Goal: Information Seeking & Learning: Learn about a topic

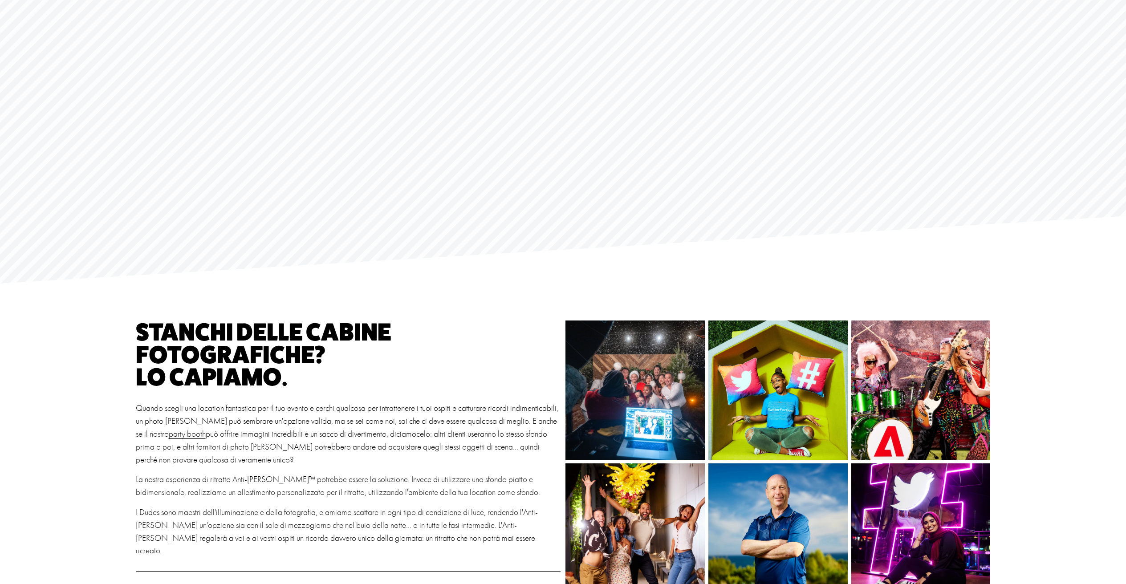
scroll to position [140, 0]
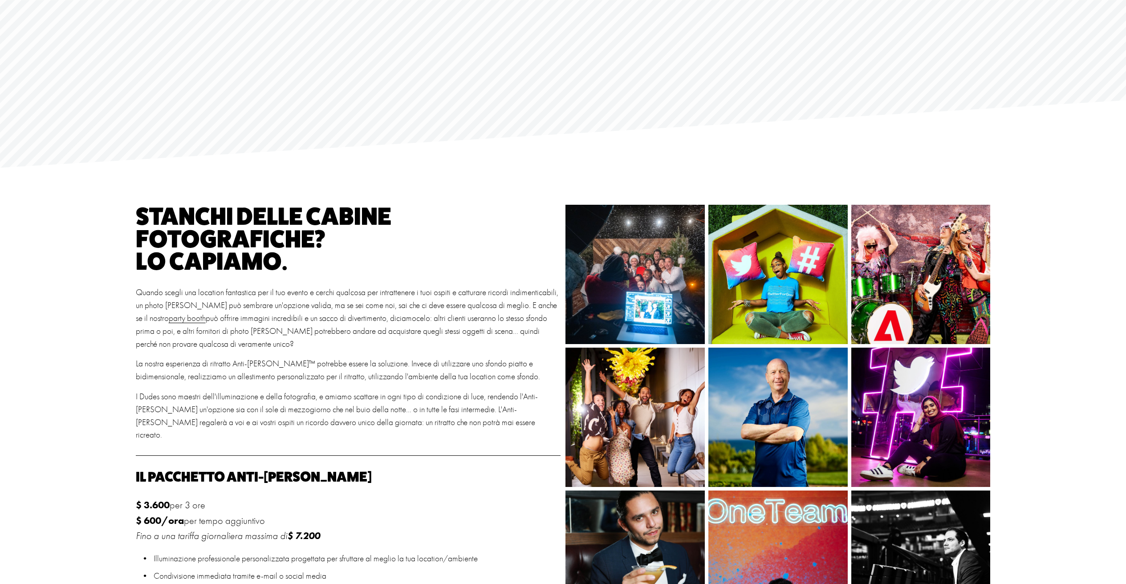
click at [643, 262] on img at bounding box center [634, 274] width 209 height 139
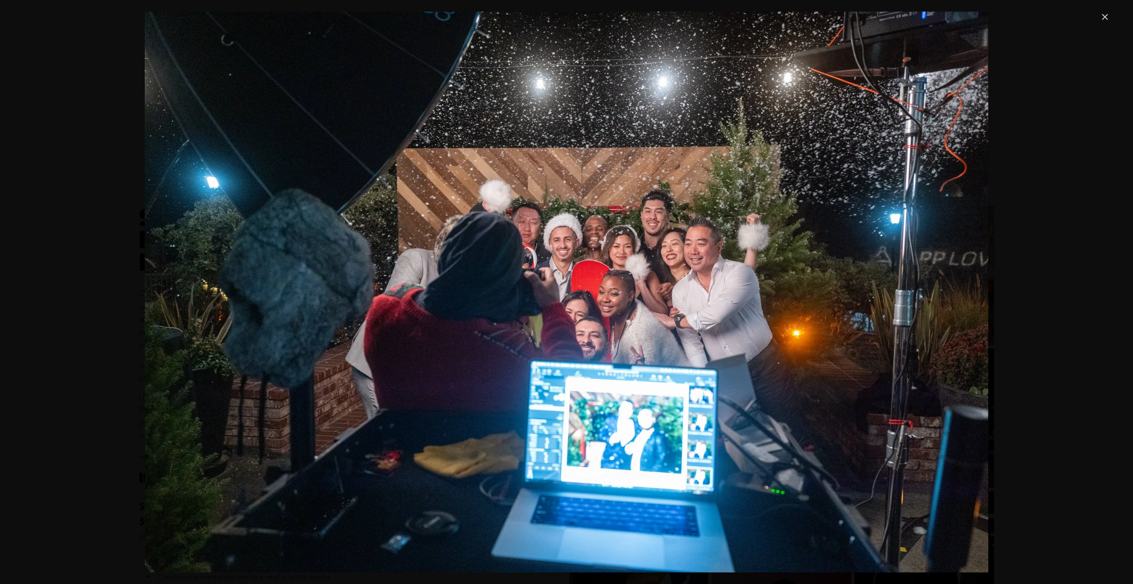
click at [1054, 241] on div "Gallery" at bounding box center [567, 292] width 1088 height 561
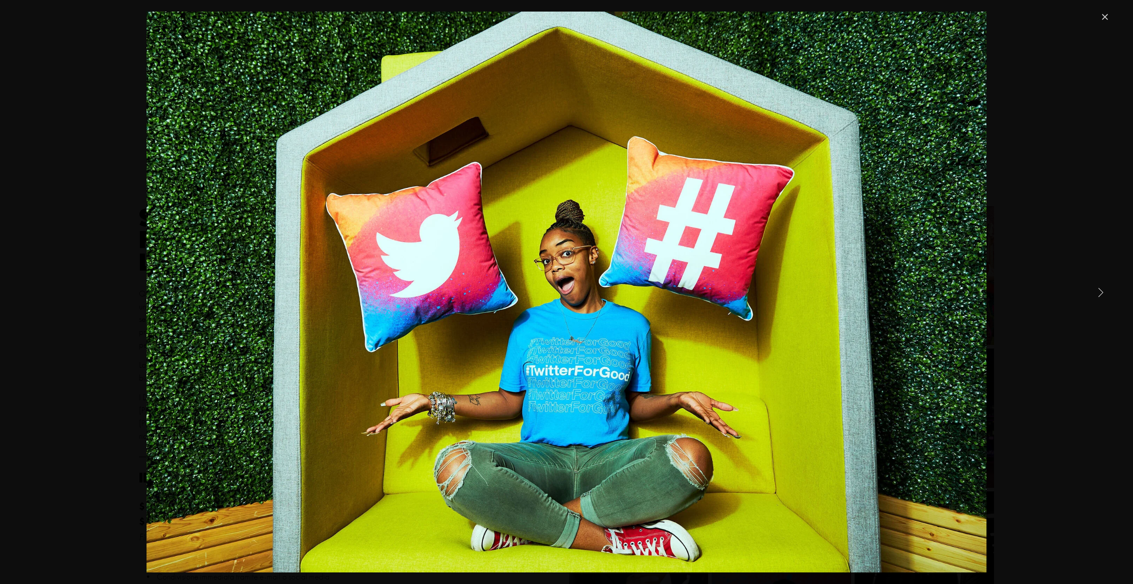
click at [1103, 12] on link "Close" at bounding box center [1105, 17] width 11 height 11
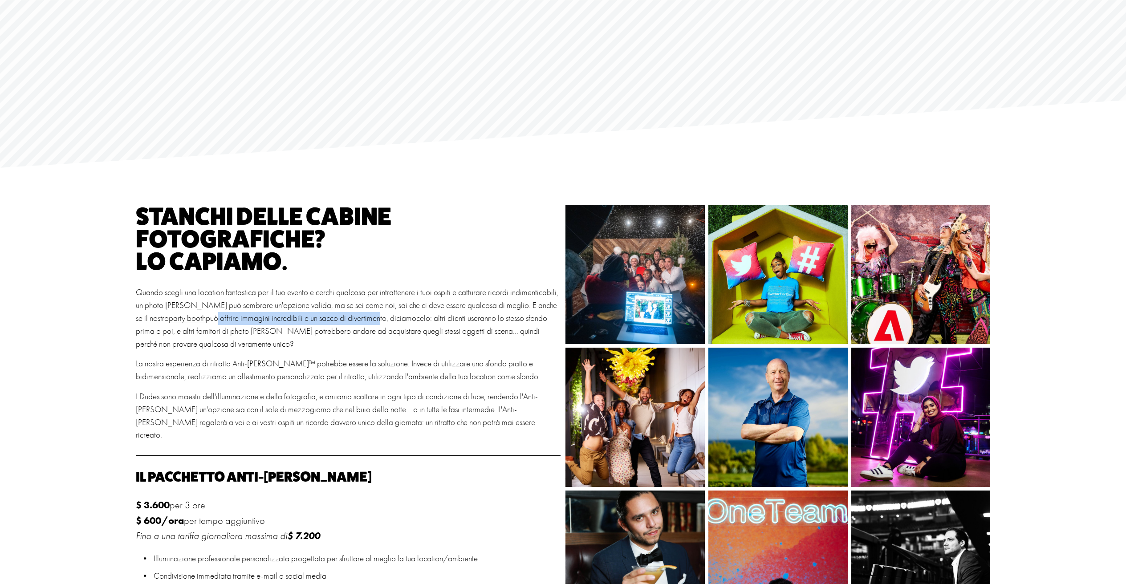
drag, startPoint x: 254, startPoint y: 320, endPoint x: 398, endPoint y: 320, distance: 143.9
click at [399, 321] on font "può offrire immagini incredibili e un sacco di divertimento, diciamocelo: altri…" at bounding box center [342, 332] width 413 height 36
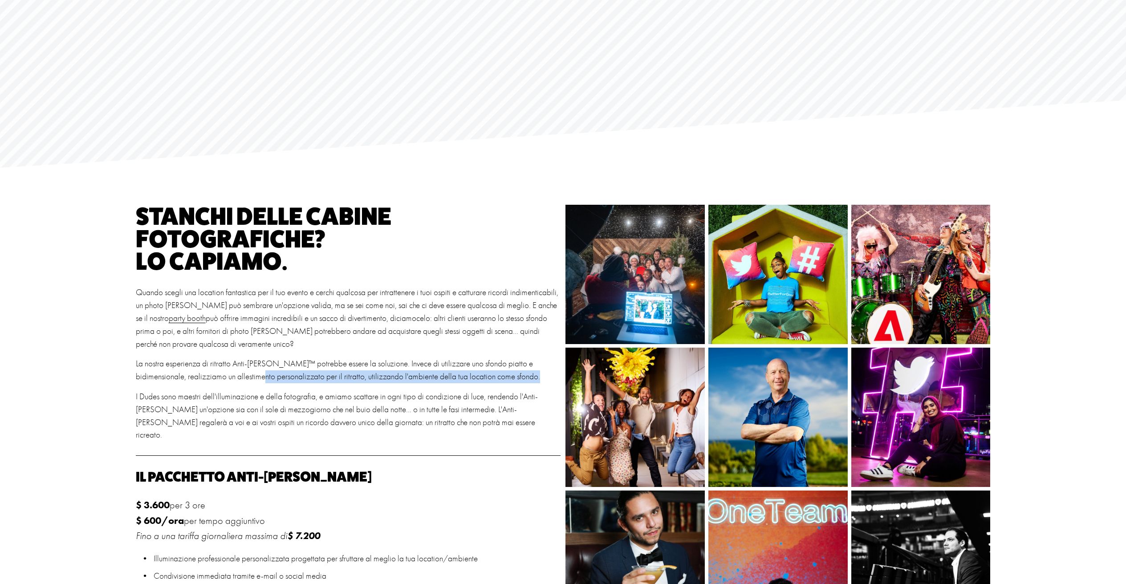
drag, startPoint x: 236, startPoint y: 383, endPoint x: 306, endPoint y: 384, distance: 70.4
click at [306, 384] on div "Stanchi delle cabine fotografiche? Lo capiamo. Quando scegli una location fanta…" at bounding box center [348, 323] width 425 height 237
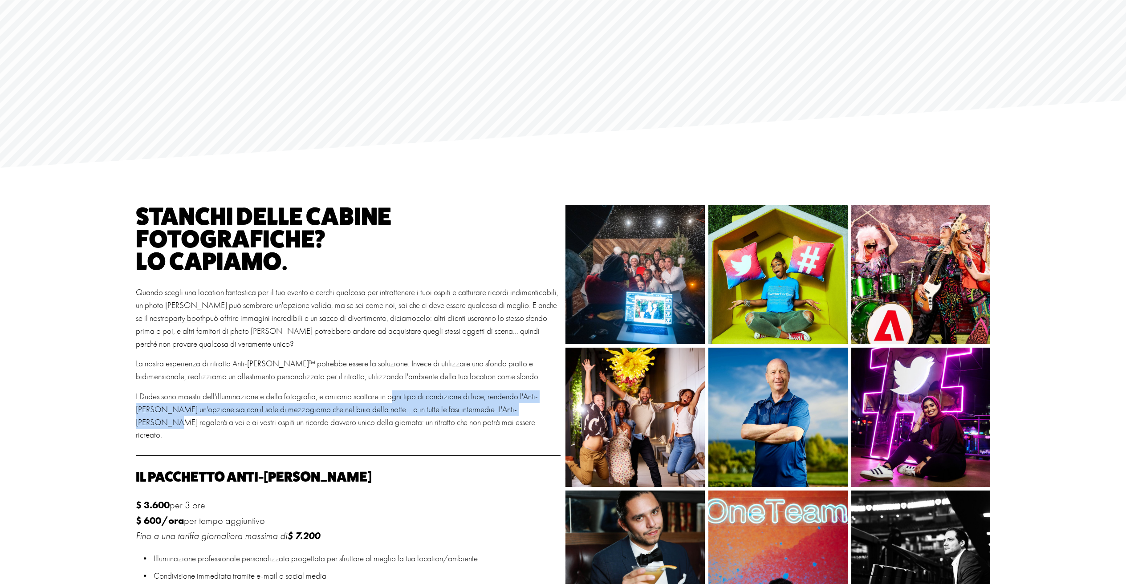
drag, startPoint x: 431, startPoint y: 399, endPoint x: 516, endPoint y: 416, distance: 87.3
click at [516, 416] on p "I Dudes sono maestri dell'illuminazione e della fotografia, e amiamo scattare i…" at bounding box center [348, 416] width 425 height 51
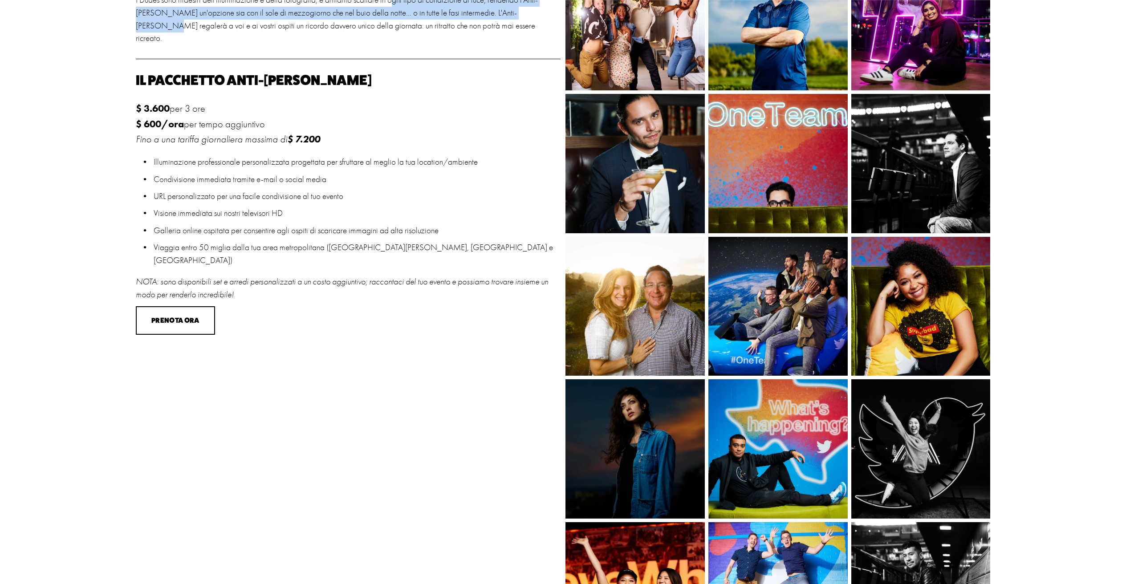
scroll to position [547, 0]
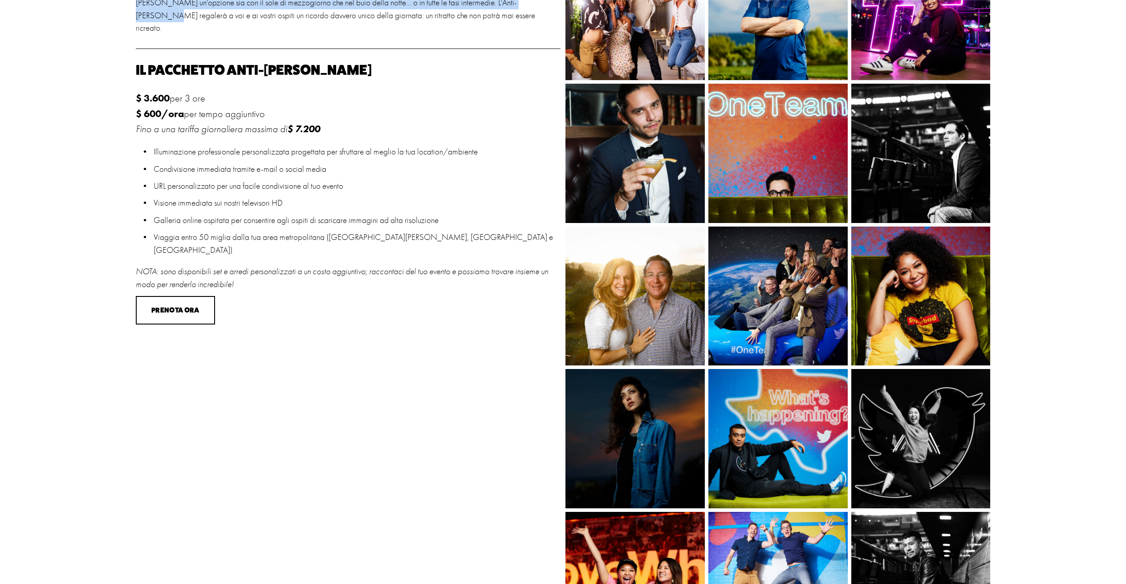
click at [847, 288] on img at bounding box center [761, 296] width 209 height 139
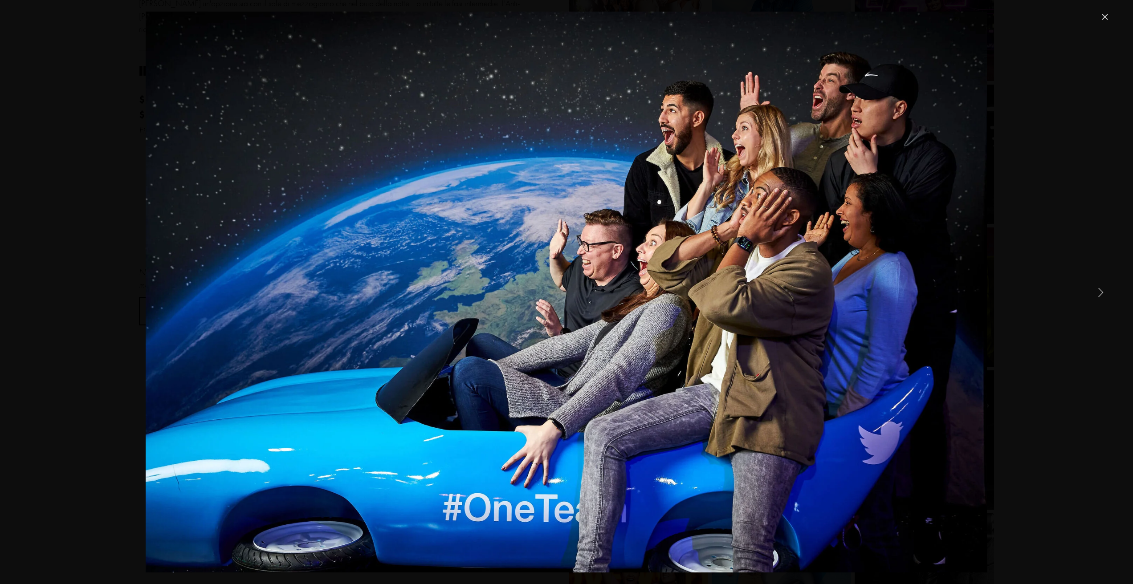
click at [1098, 294] on link "Next Item" at bounding box center [1101, 292] width 20 height 20
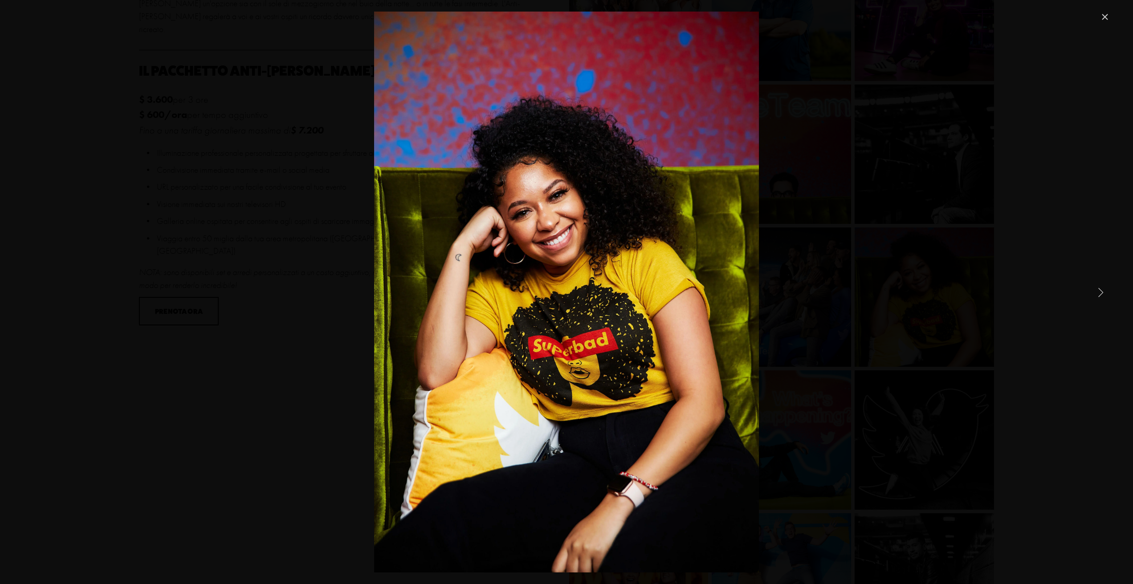
click at [1098, 294] on link "Next Item" at bounding box center [1101, 292] width 20 height 20
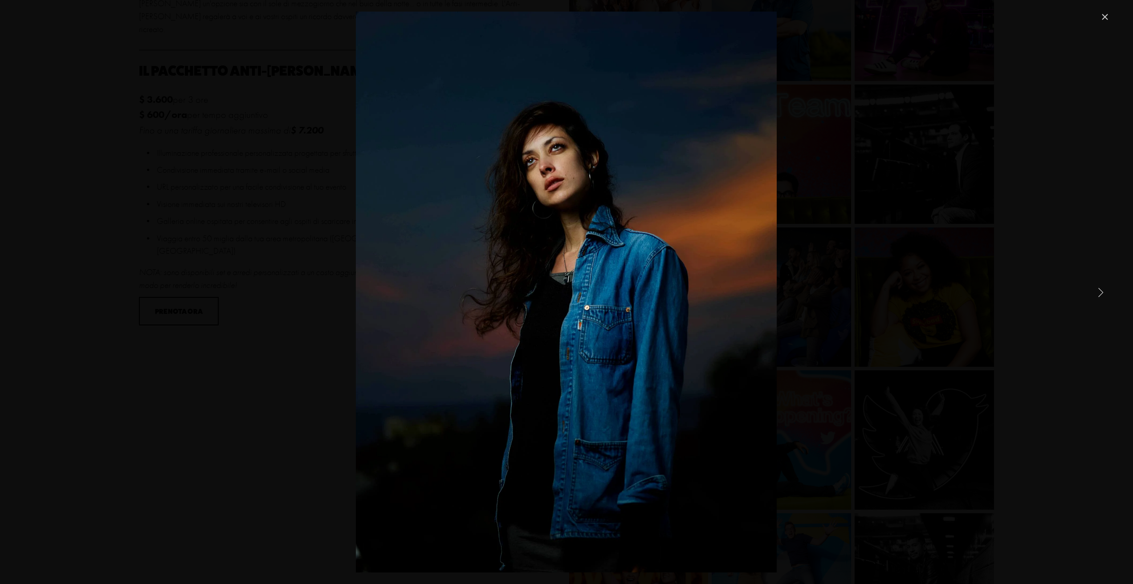
click at [1098, 294] on link "Next Item" at bounding box center [1101, 292] width 20 height 20
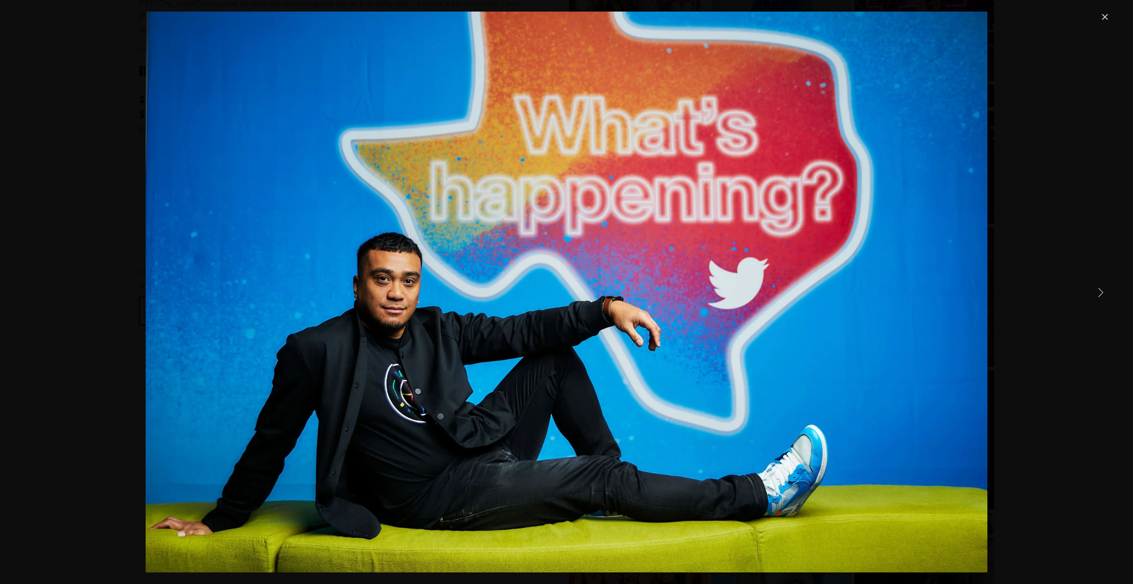
click at [1098, 294] on link "Next Item" at bounding box center [1101, 292] width 20 height 20
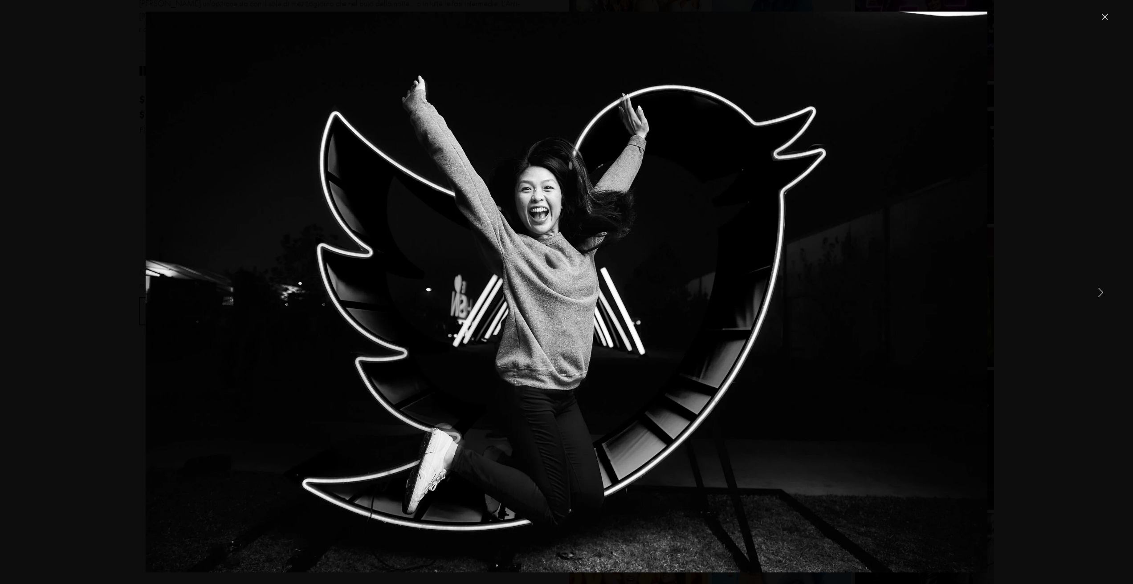
click at [1098, 294] on link "Next Item" at bounding box center [1101, 292] width 20 height 20
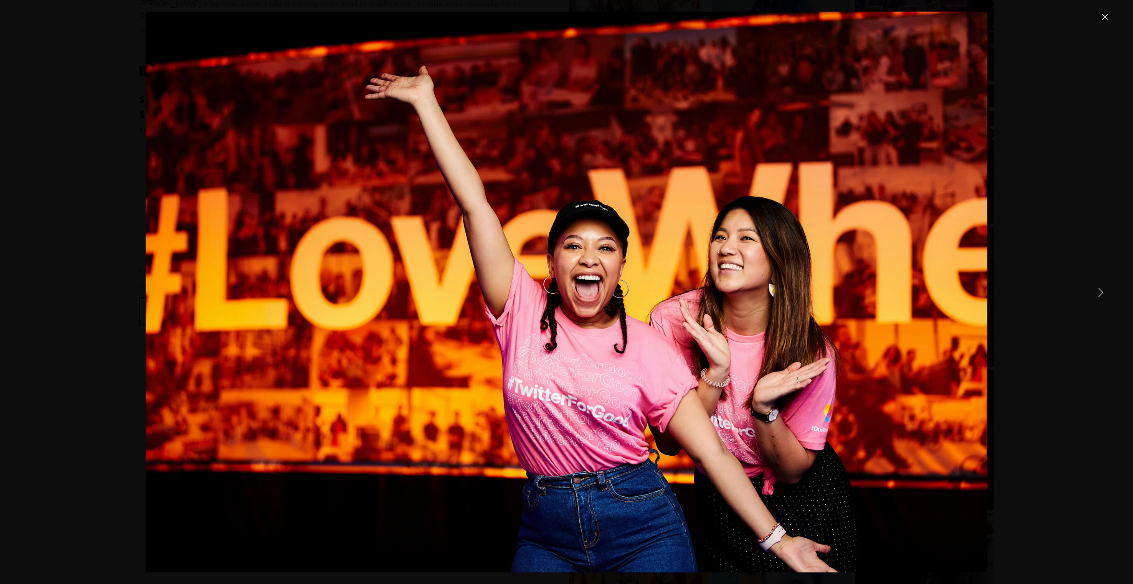
click at [1098, 294] on link "Next Item" at bounding box center [1101, 292] width 20 height 20
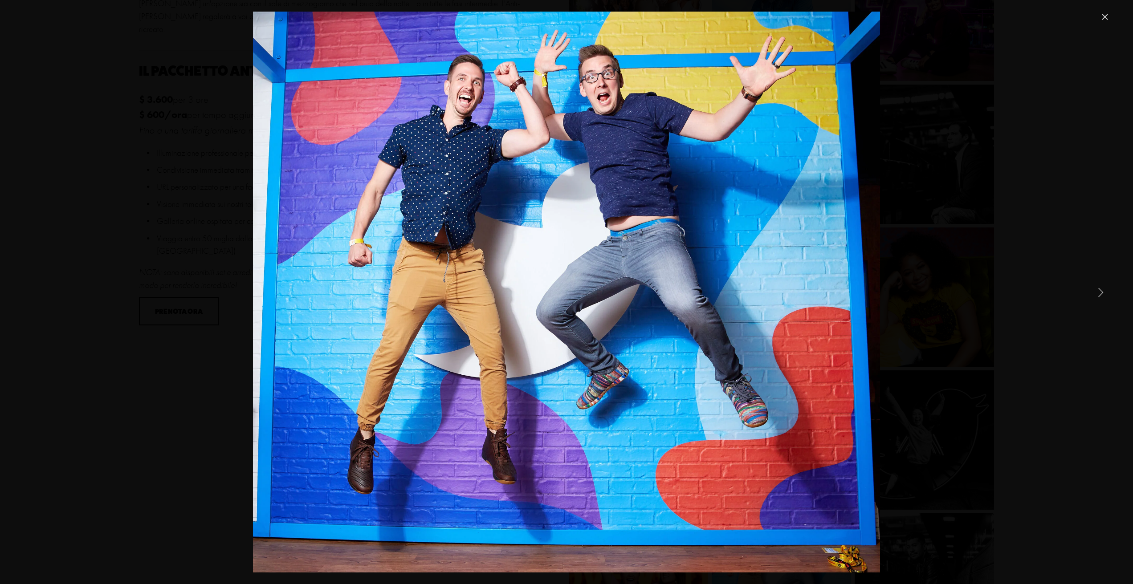
click at [1098, 294] on link "Next Item" at bounding box center [1101, 292] width 20 height 20
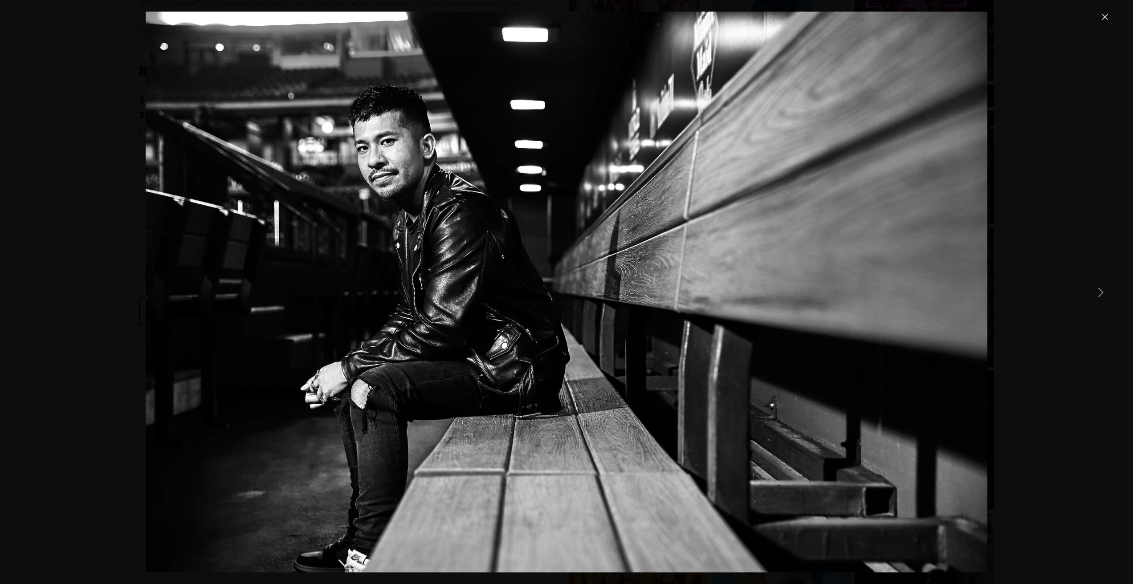
click at [1098, 294] on link "Next Item" at bounding box center [1101, 292] width 20 height 20
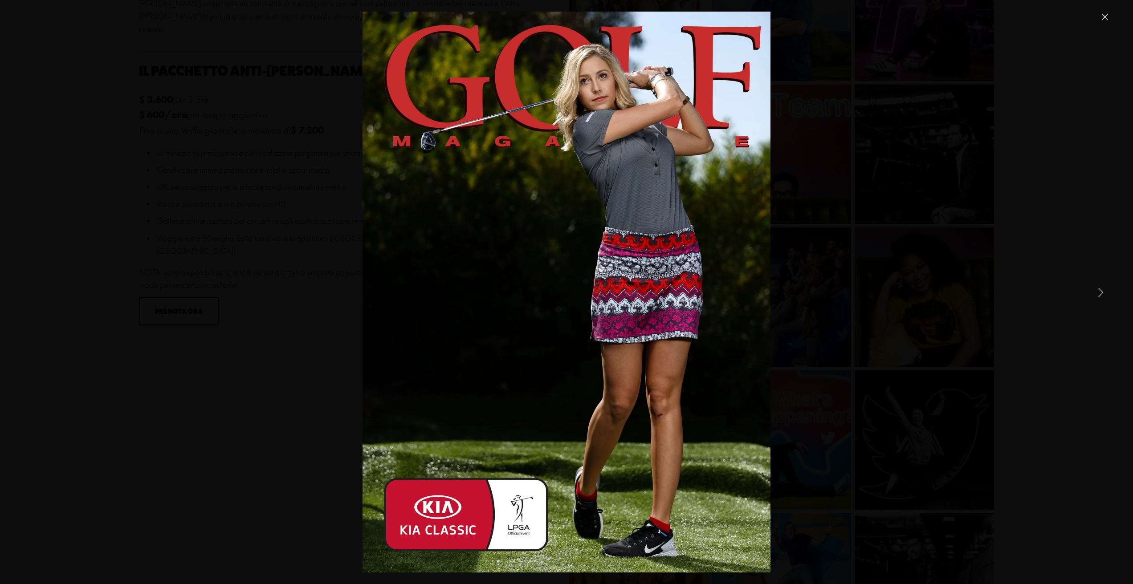
click at [1098, 294] on link "Next Item" at bounding box center [1101, 292] width 20 height 20
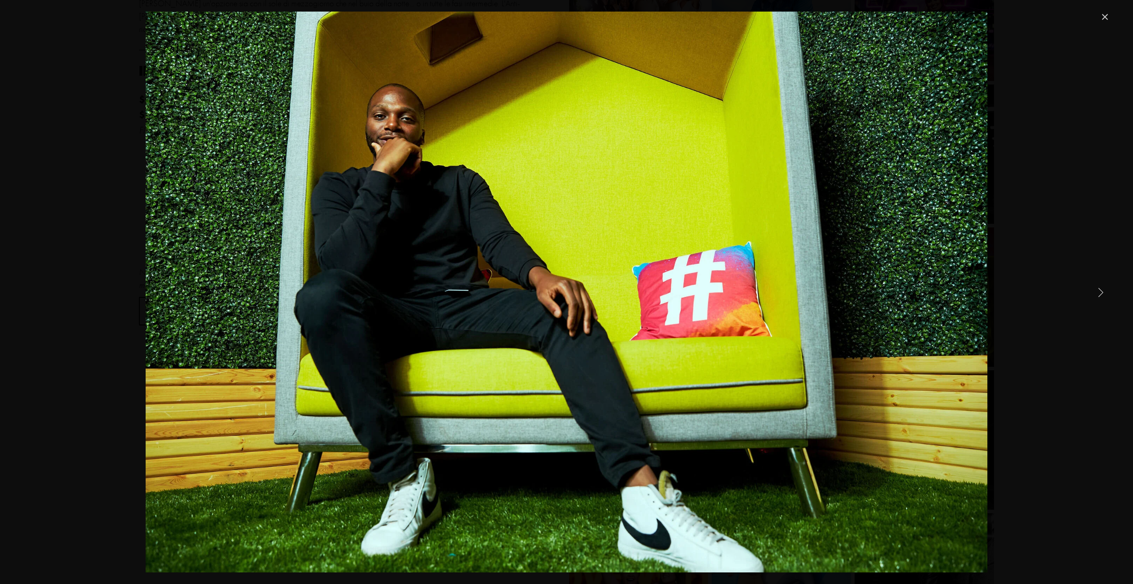
click at [1098, 294] on link "Next Item" at bounding box center [1101, 292] width 20 height 20
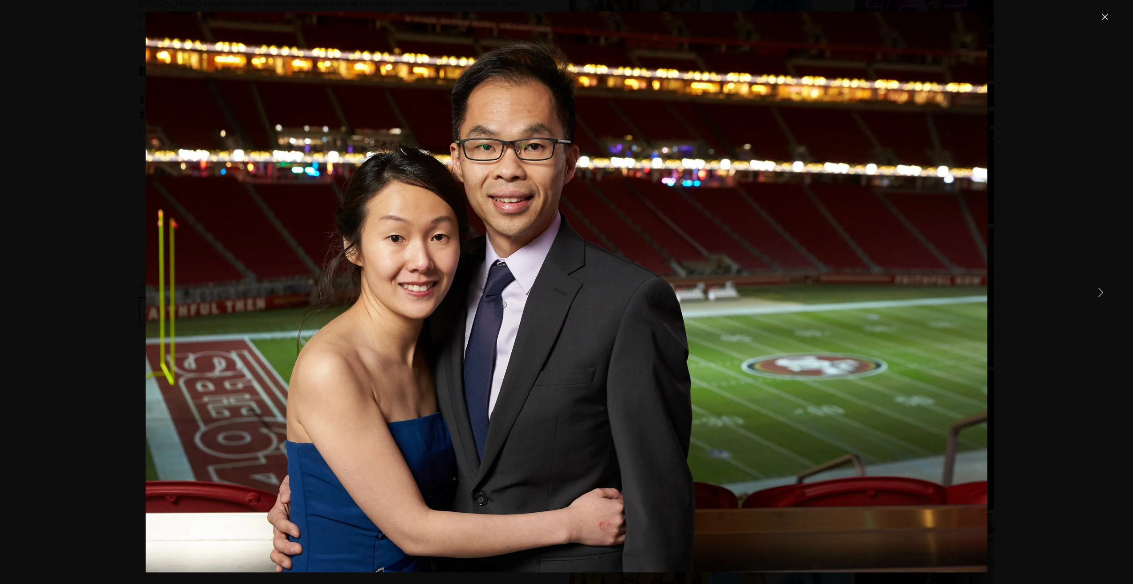
click at [1098, 294] on link "Next Item" at bounding box center [1101, 292] width 20 height 20
click at [1102, 295] on link "Next Item" at bounding box center [1101, 292] width 20 height 20
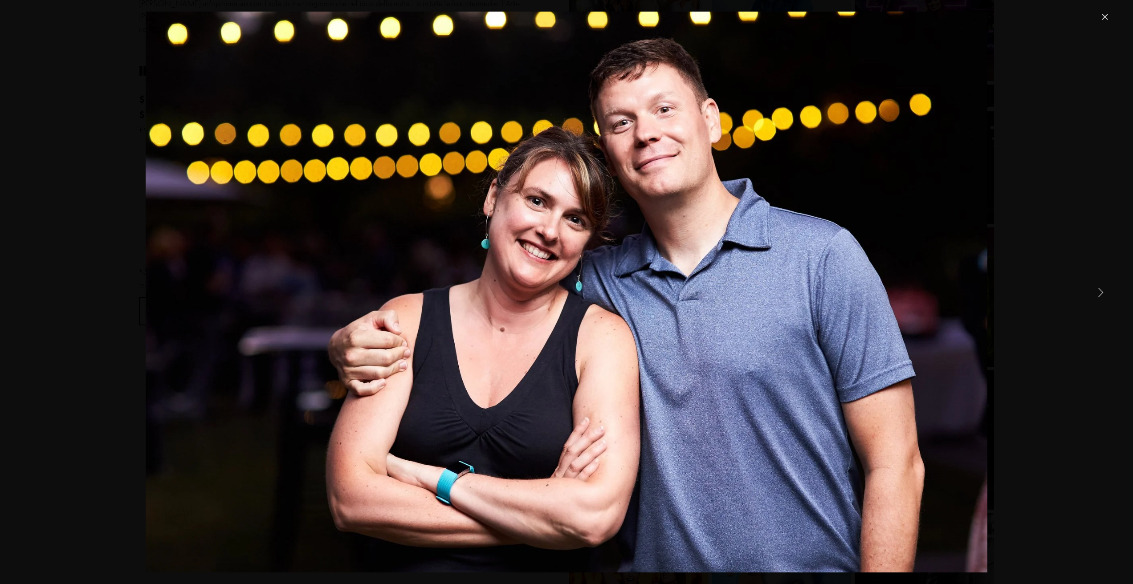
click at [1102, 303] on div "Gallery" at bounding box center [567, 292] width 1088 height 561
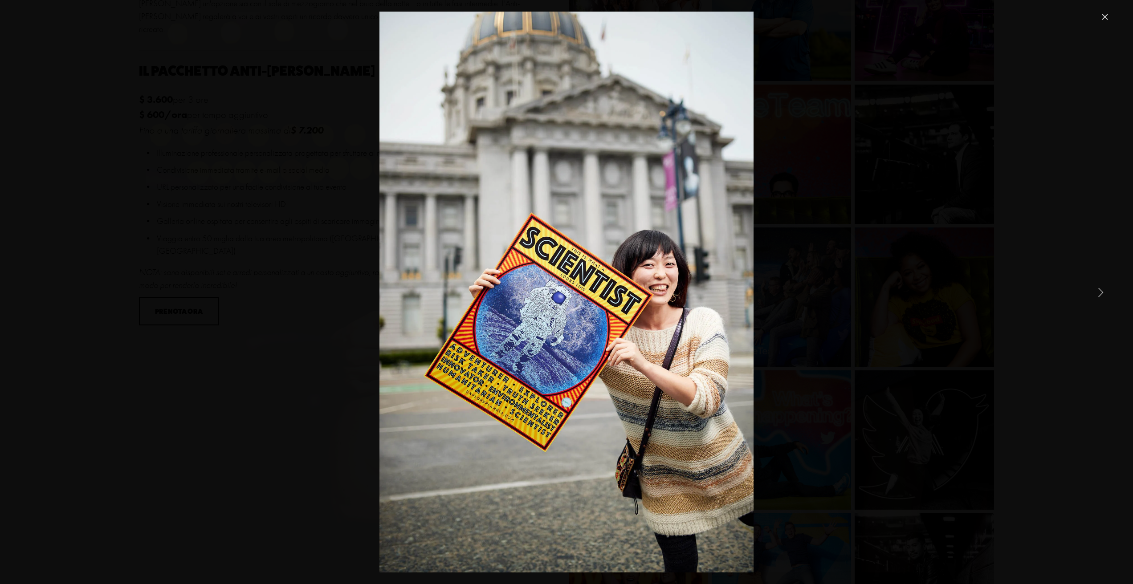
click at [1100, 296] on link "Next Item" at bounding box center [1101, 292] width 20 height 20
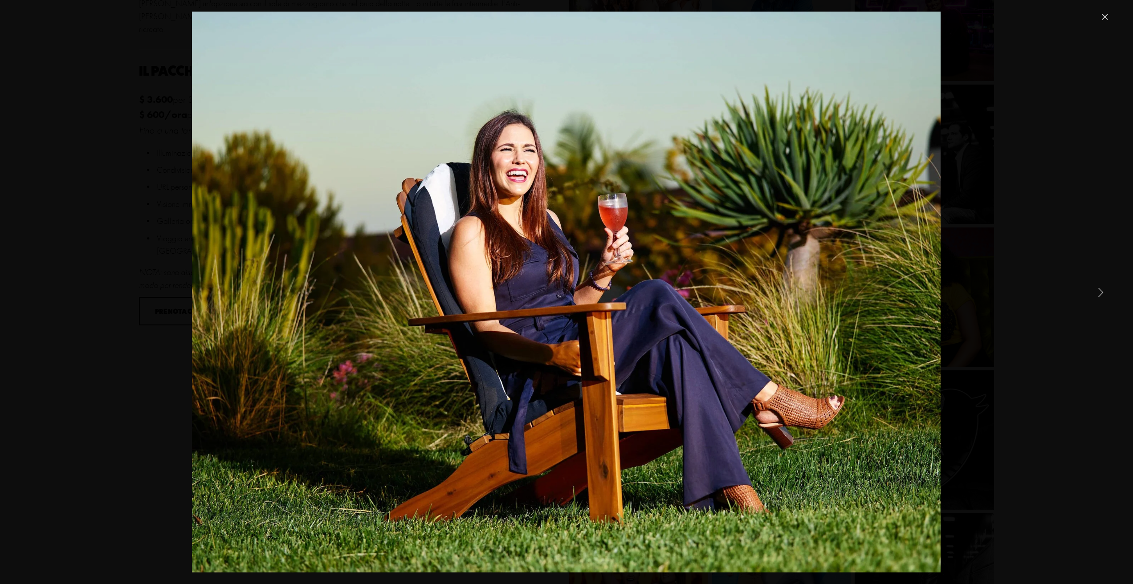
click at [1100, 296] on link "Next Item" at bounding box center [1101, 292] width 20 height 20
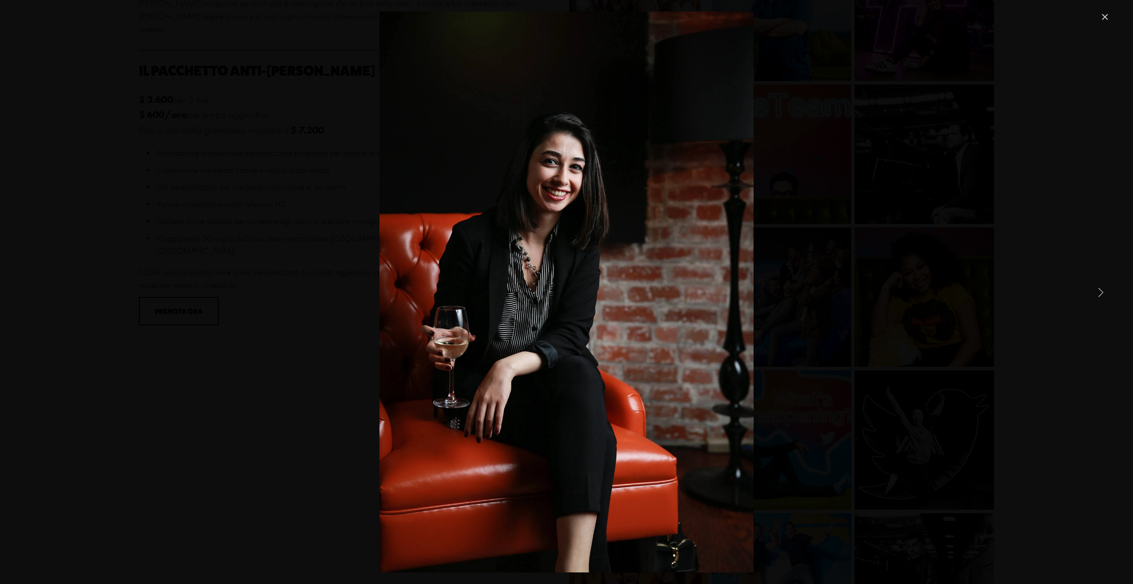
click at [1100, 296] on link "Next Item" at bounding box center [1101, 292] width 20 height 20
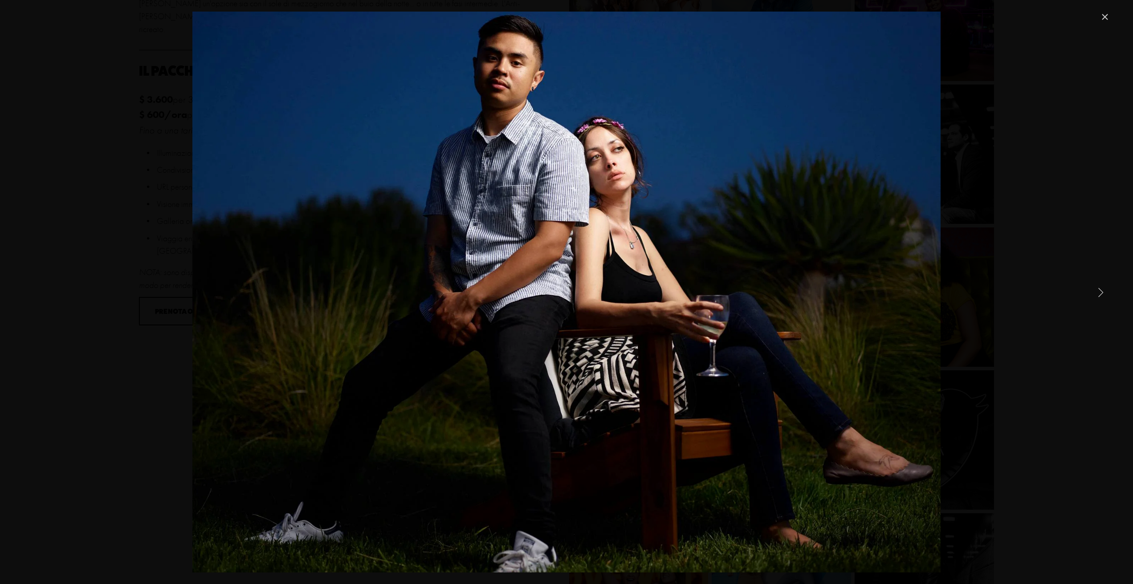
click at [1100, 296] on link "Next Item" at bounding box center [1101, 292] width 20 height 20
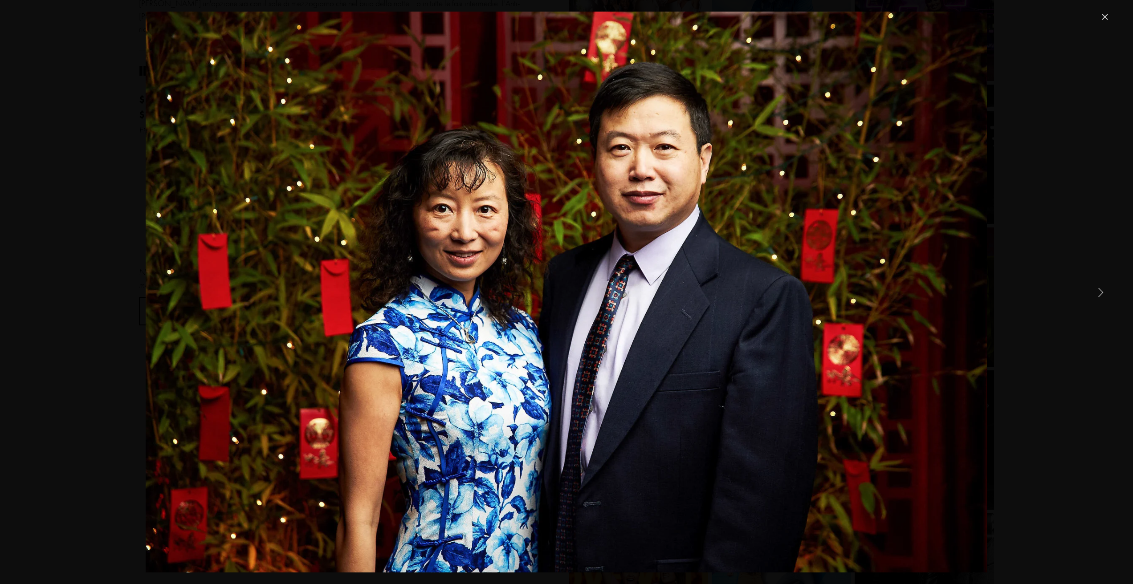
click at [1100, 296] on link "Next Item" at bounding box center [1101, 292] width 20 height 20
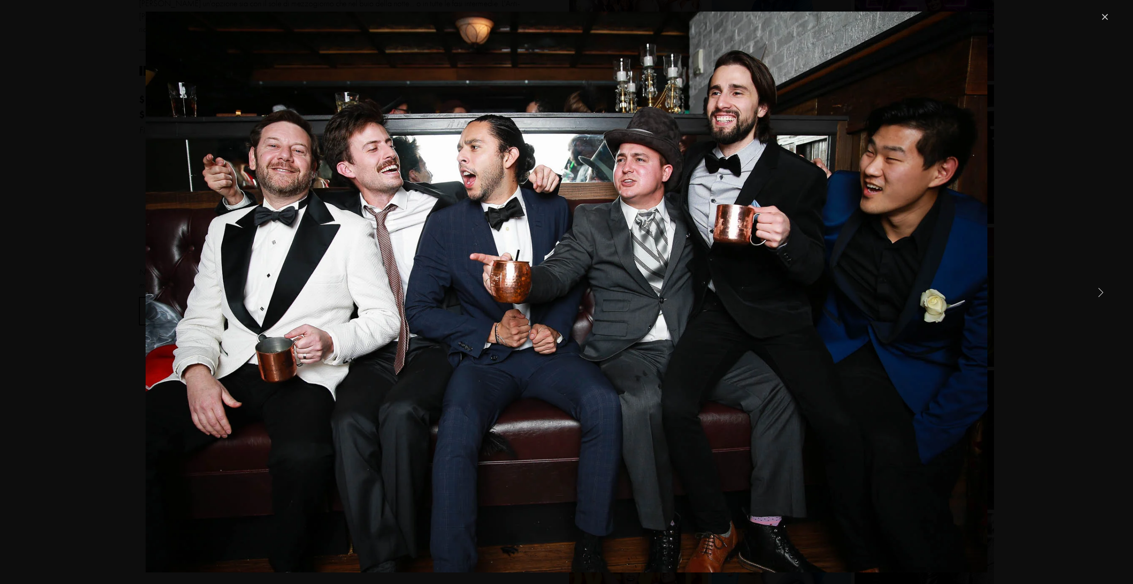
click at [1100, 296] on link "Next Item" at bounding box center [1101, 292] width 20 height 20
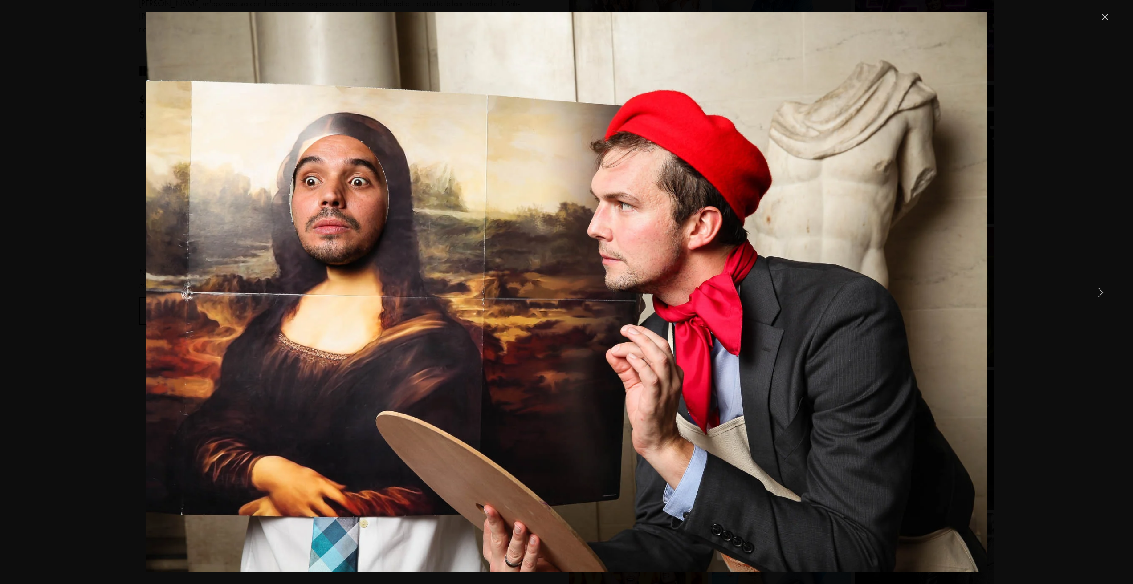
click at [1100, 296] on link "Next Item" at bounding box center [1101, 292] width 20 height 20
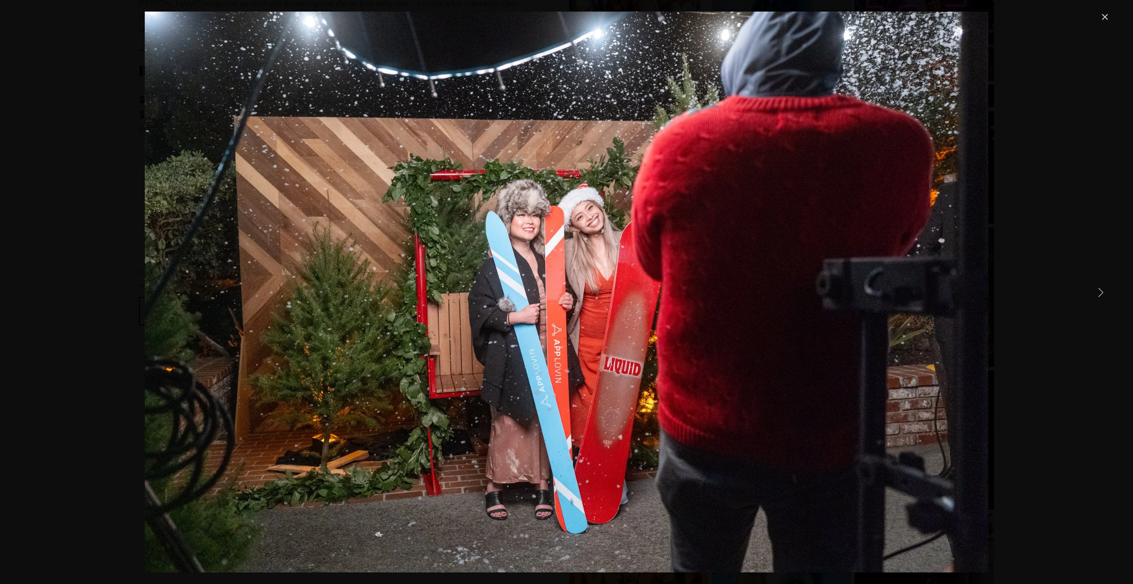
click at [1103, 297] on link "Next Item" at bounding box center [1101, 292] width 20 height 20
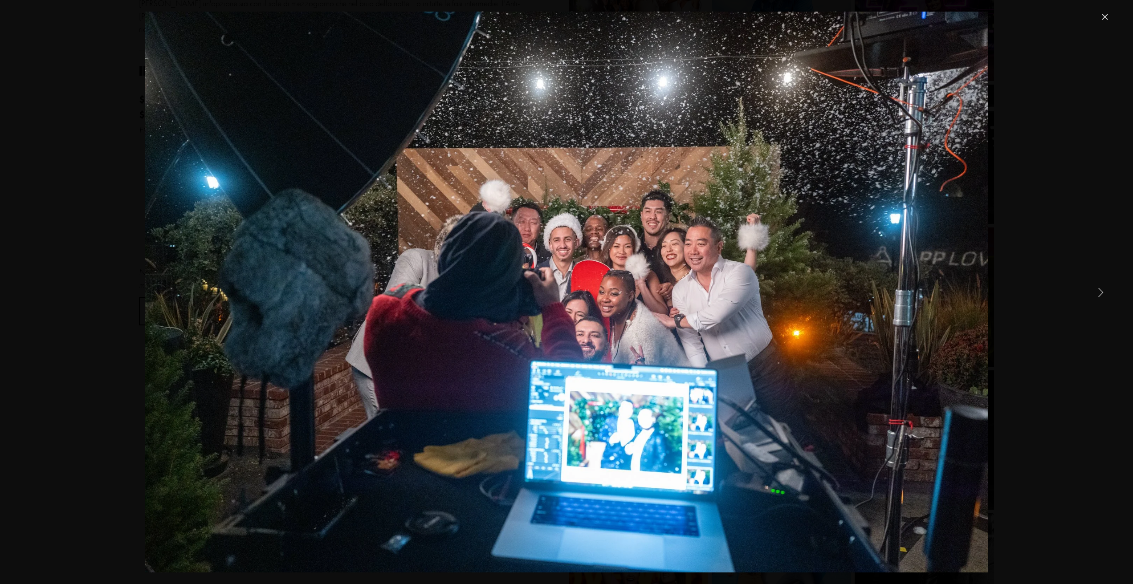
click at [1098, 293] on link "Next Item" at bounding box center [1101, 292] width 20 height 20
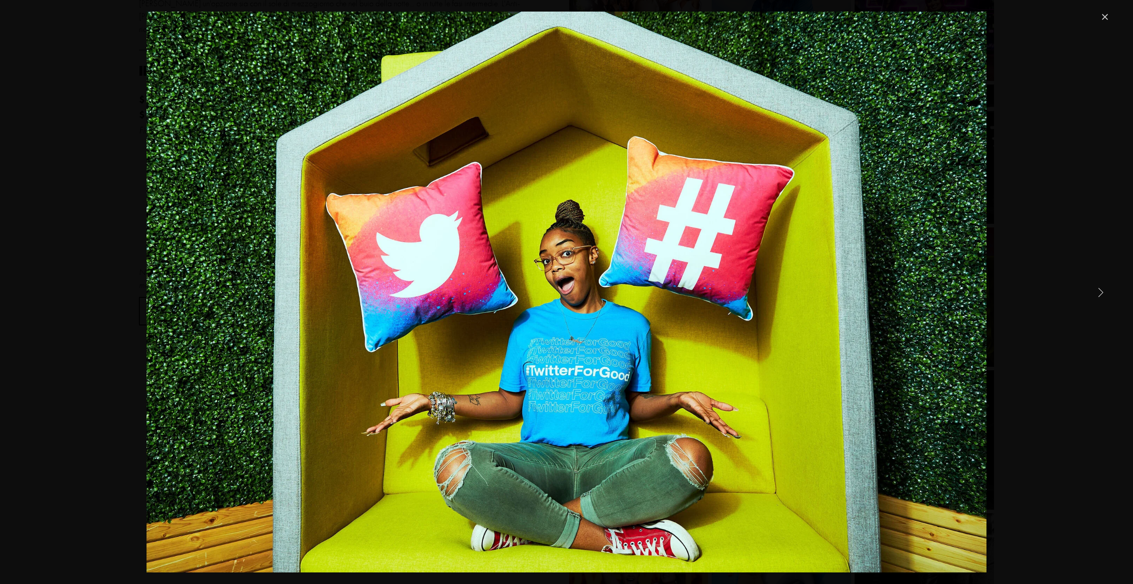
click at [1105, 16] on link "Close" at bounding box center [1105, 17] width 11 height 11
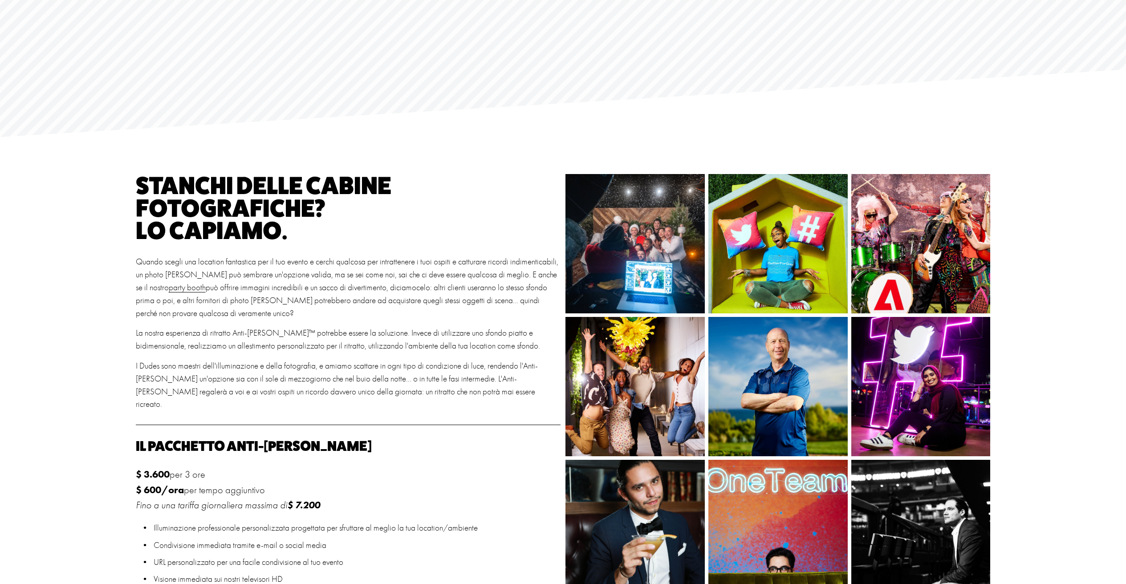
scroll to position [0, 0]
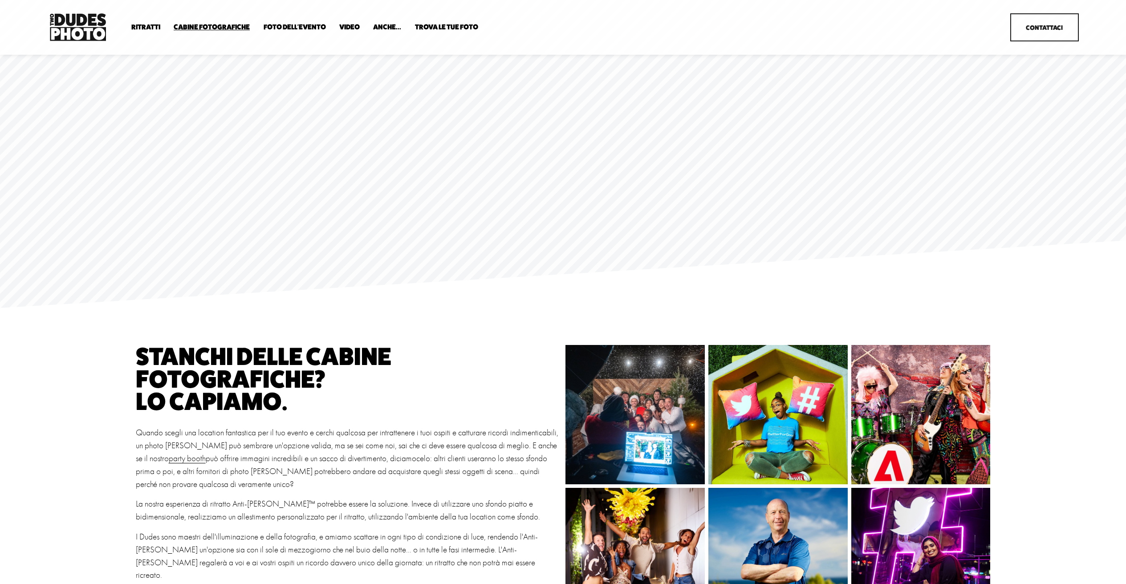
click at [943, 69] on div at bounding box center [563, 148] width 1126 height 186
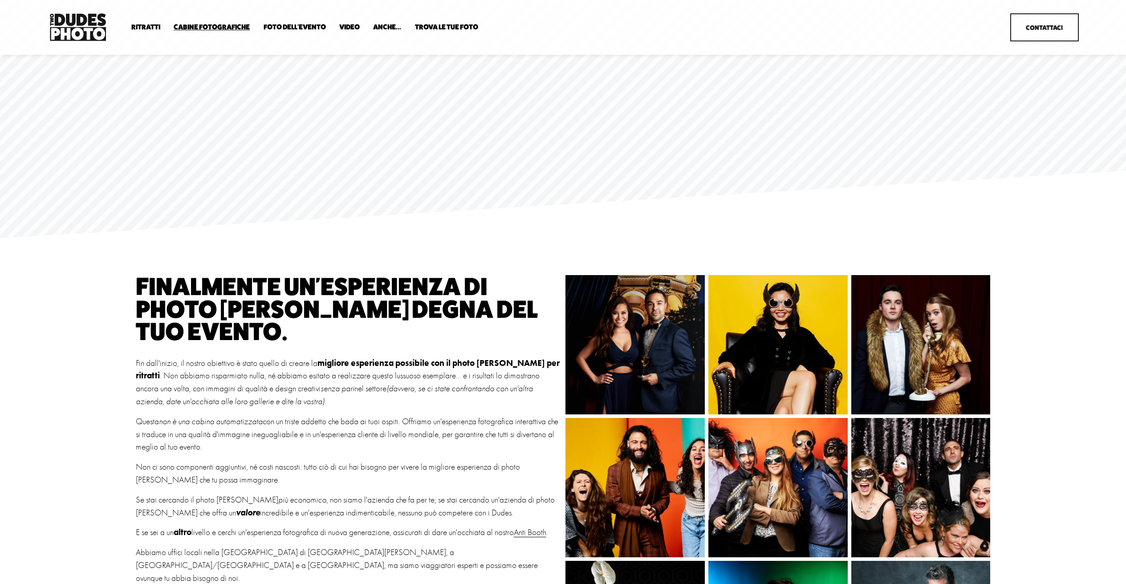
click at [0, 0] on font "Cabina sopraelevata" at bounding box center [0, 0] width 0 height 0
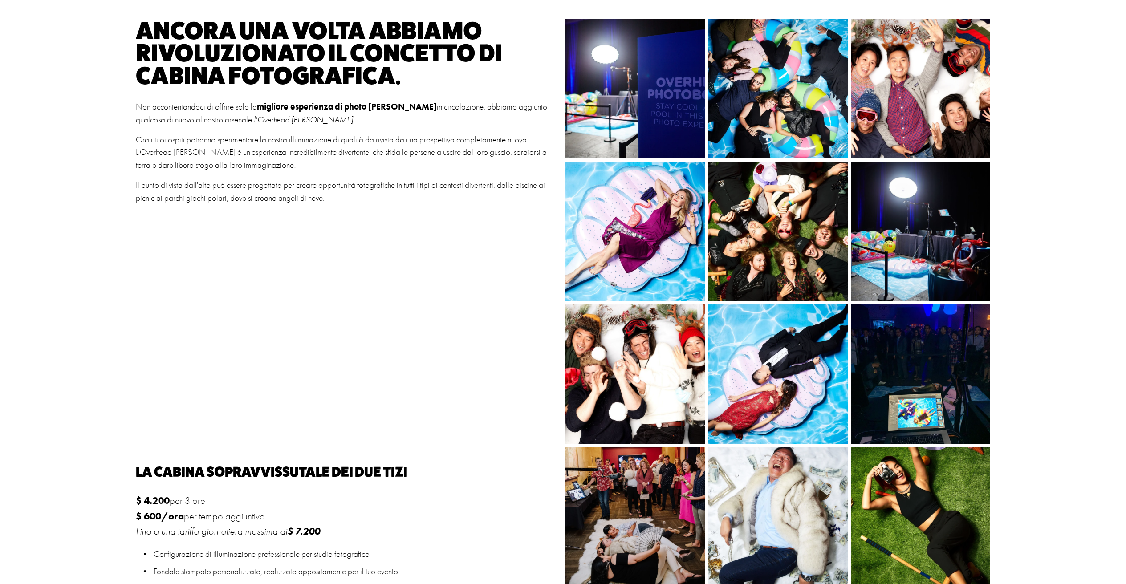
scroll to position [281, 0]
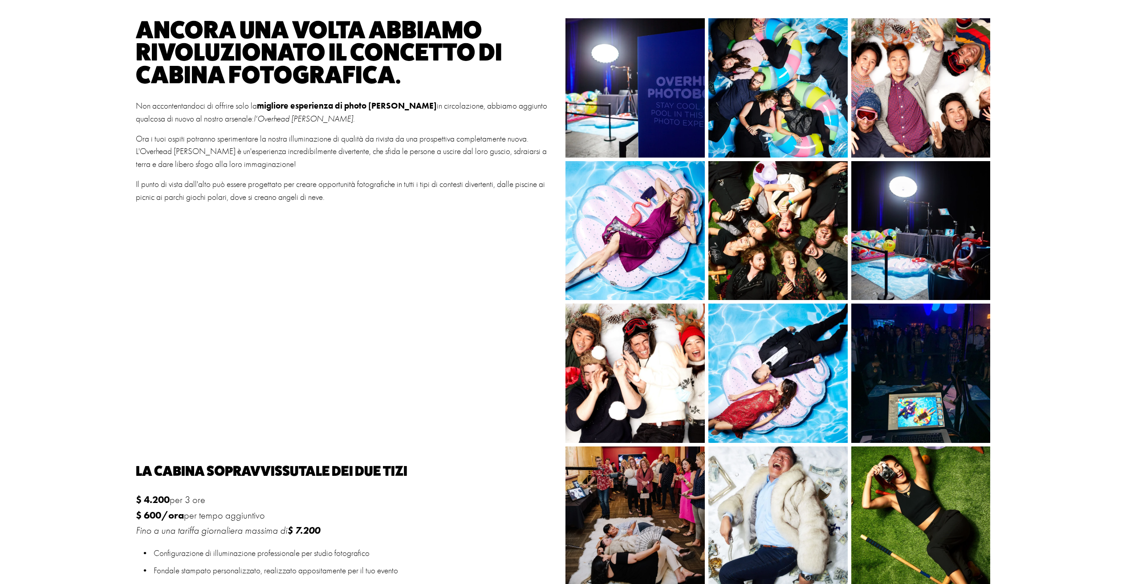
click at [624, 117] on img at bounding box center [660, 87] width 223 height 139
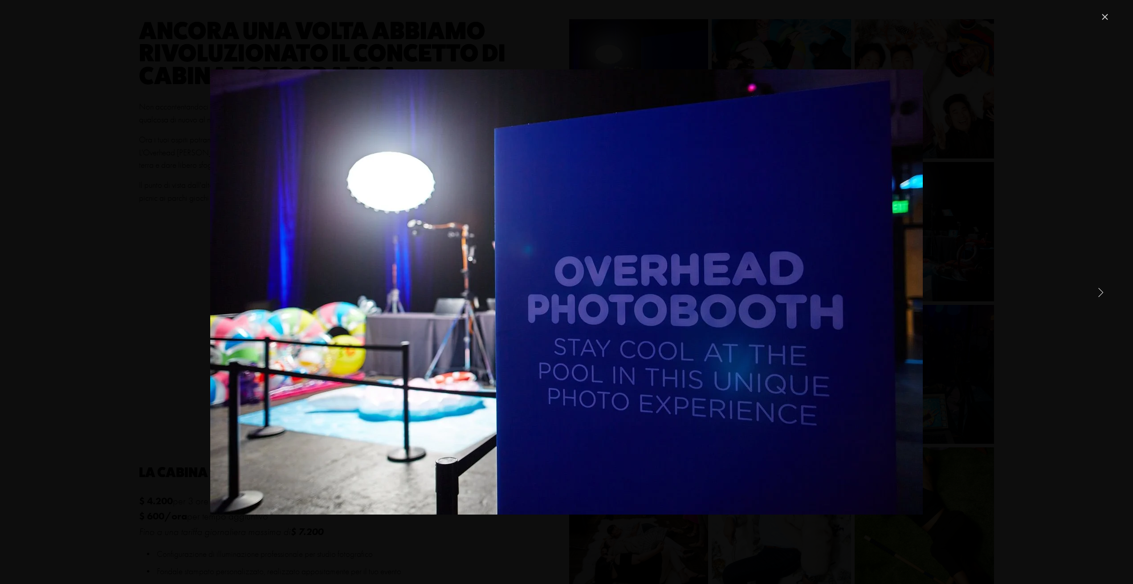
click at [1097, 292] on link "Next Item" at bounding box center [1101, 292] width 20 height 20
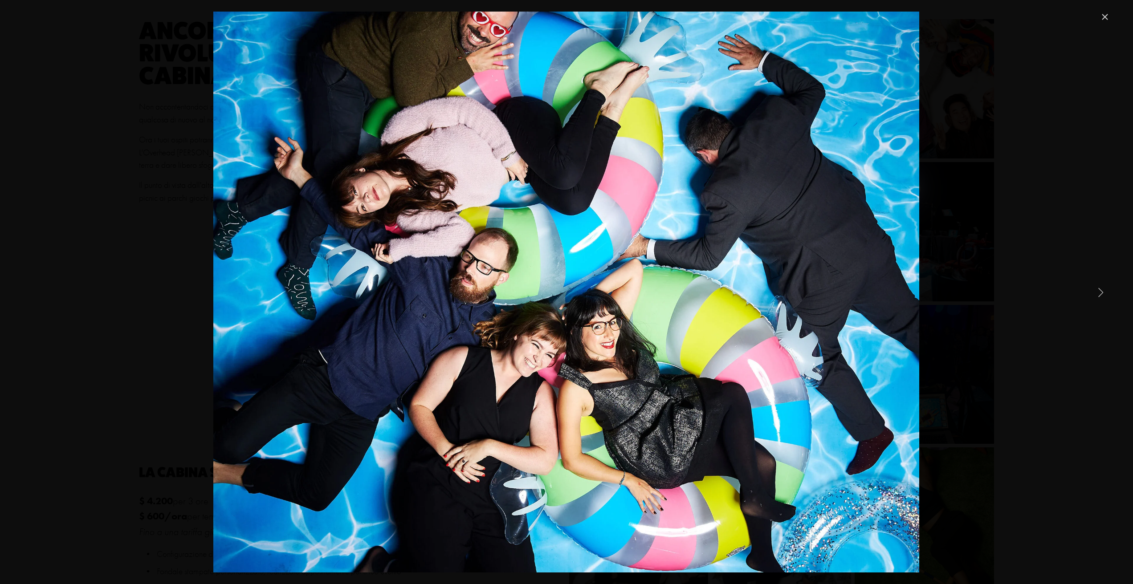
click at [1098, 292] on link "Next Item" at bounding box center [1101, 292] width 20 height 20
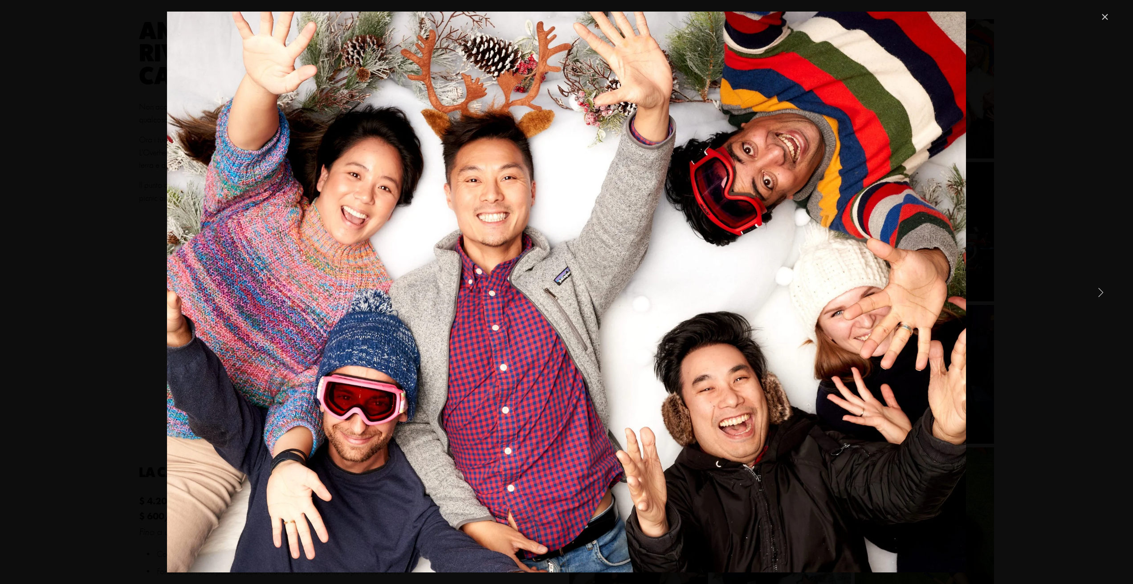
click at [1098, 292] on link "Next Item" at bounding box center [1101, 292] width 20 height 20
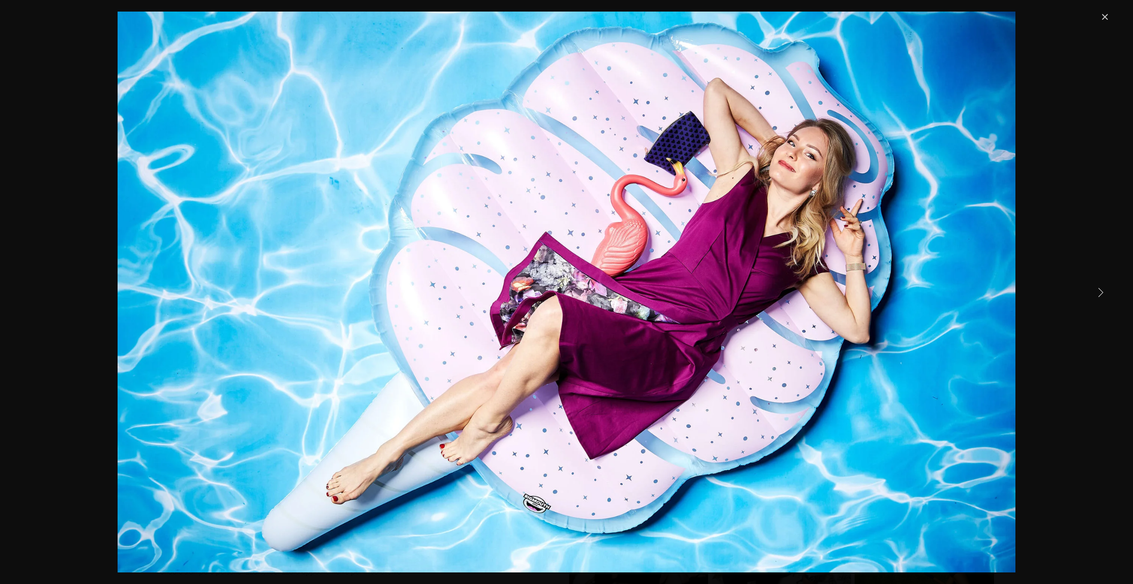
click at [1098, 291] on link "Next Item" at bounding box center [1101, 292] width 20 height 20
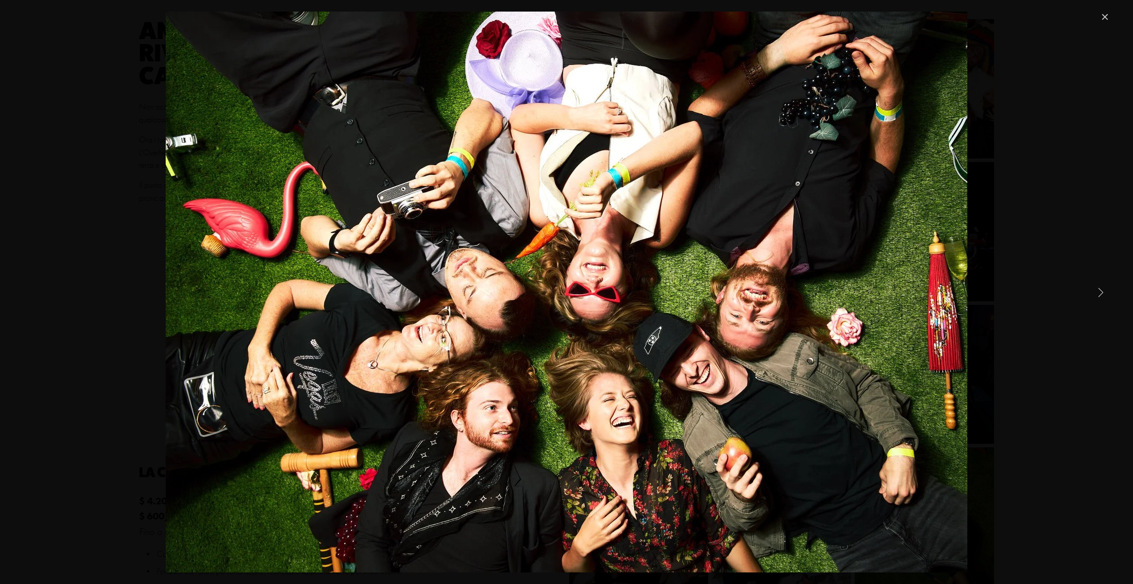
click at [1098, 291] on link "Next Item" at bounding box center [1101, 292] width 20 height 20
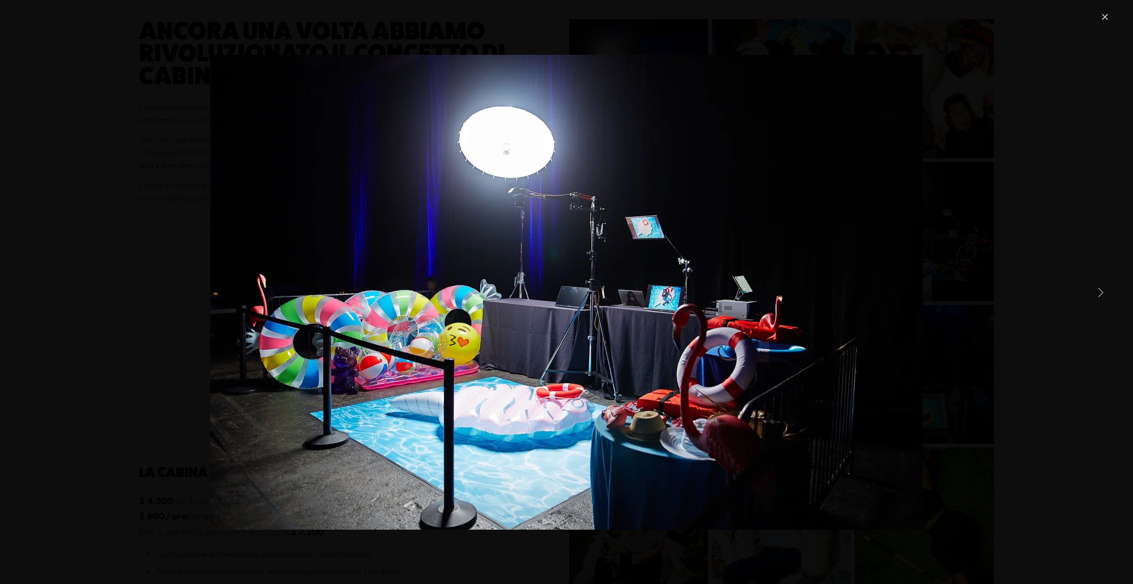
click at [1098, 291] on link "Next Item" at bounding box center [1101, 292] width 20 height 20
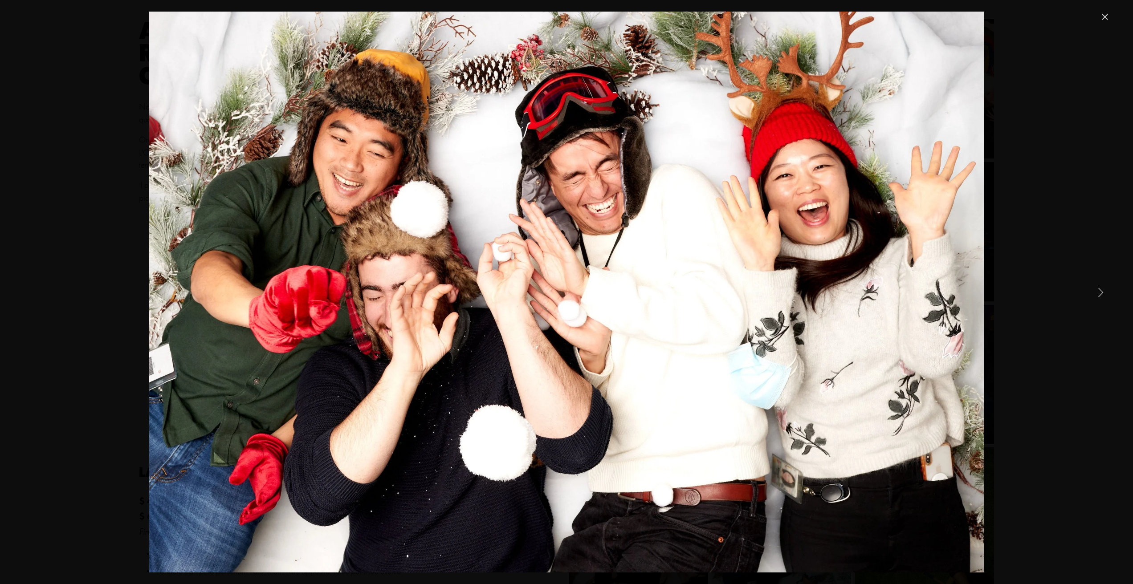
click at [1098, 291] on link "Next Item" at bounding box center [1101, 292] width 20 height 20
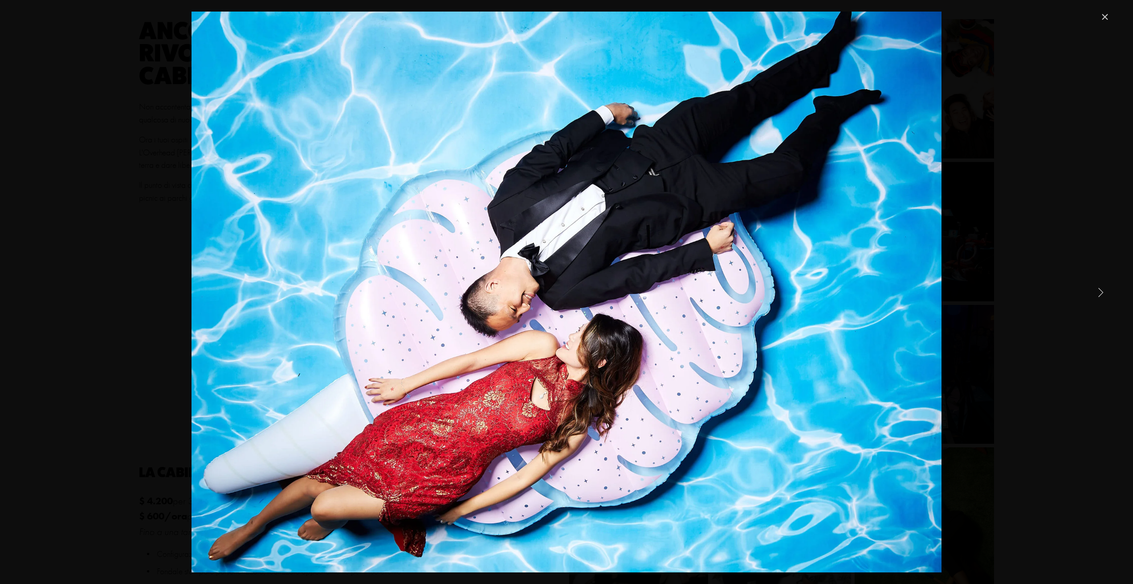
click at [1098, 291] on link "Next Item" at bounding box center [1101, 292] width 20 height 20
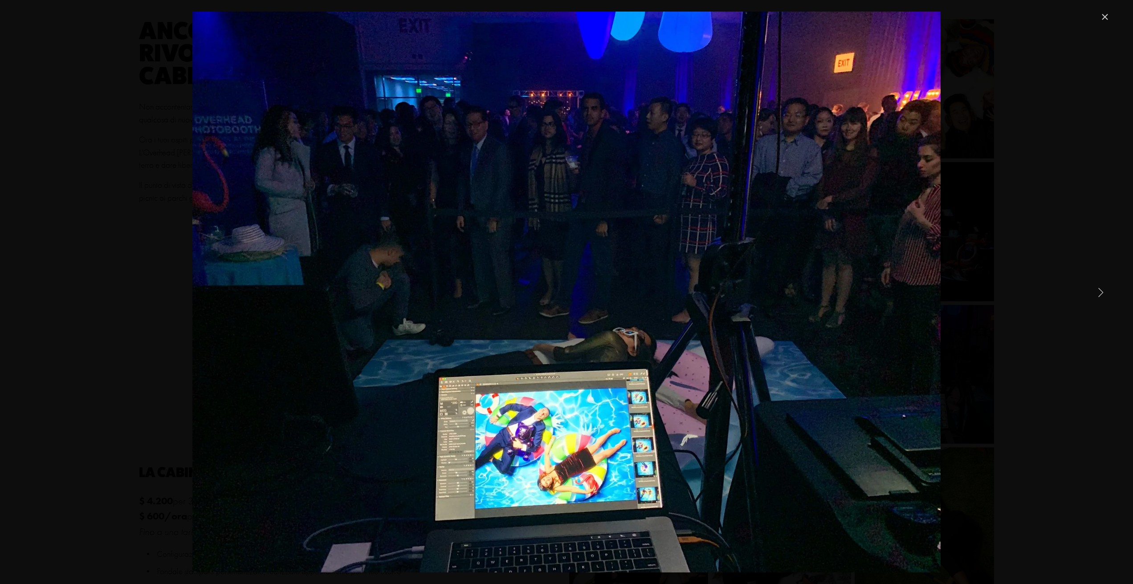
click at [1098, 291] on link "Next Item" at bounding box center [1101, 292] width 20 height 20
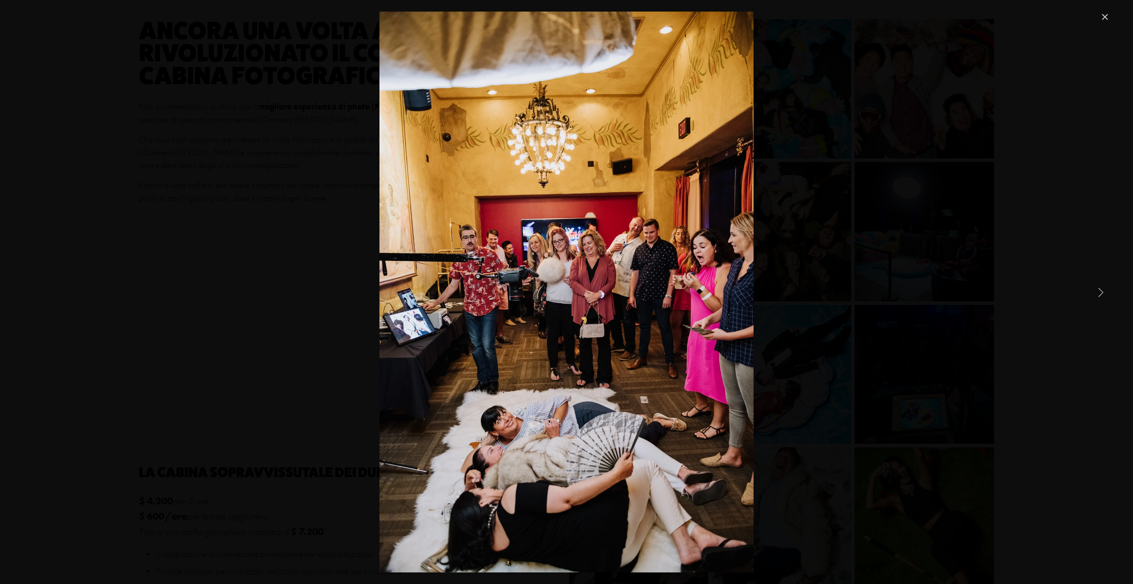
click at [1098, 291] on link "Next Item" at bounding box center [1101, 292] width 20 height 20
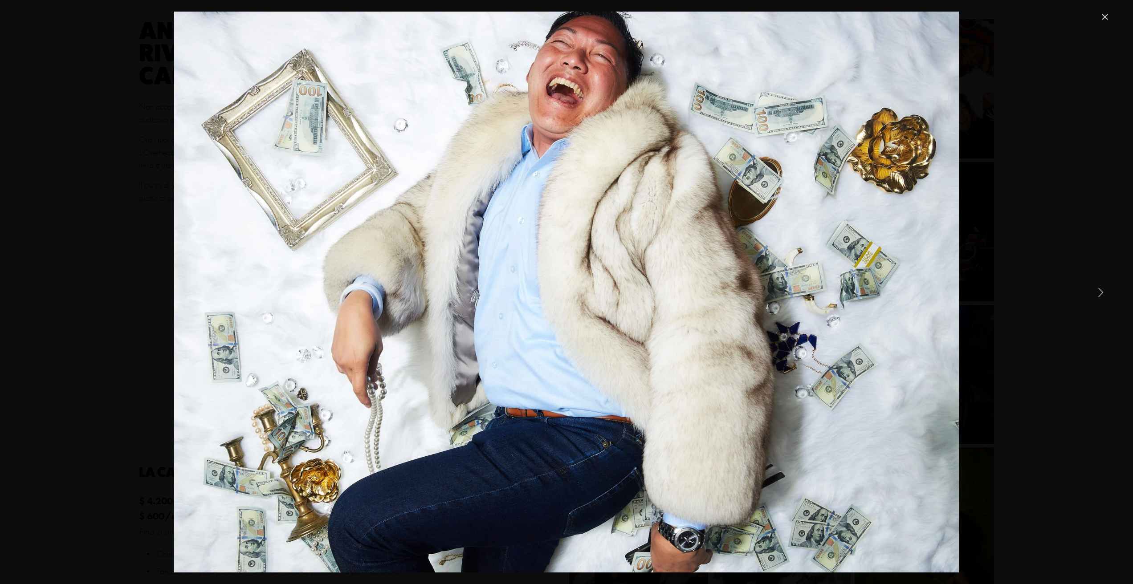
click at [1098, 291] on link "Next Item" at bounding box center [1101, 292] width 20 height 20
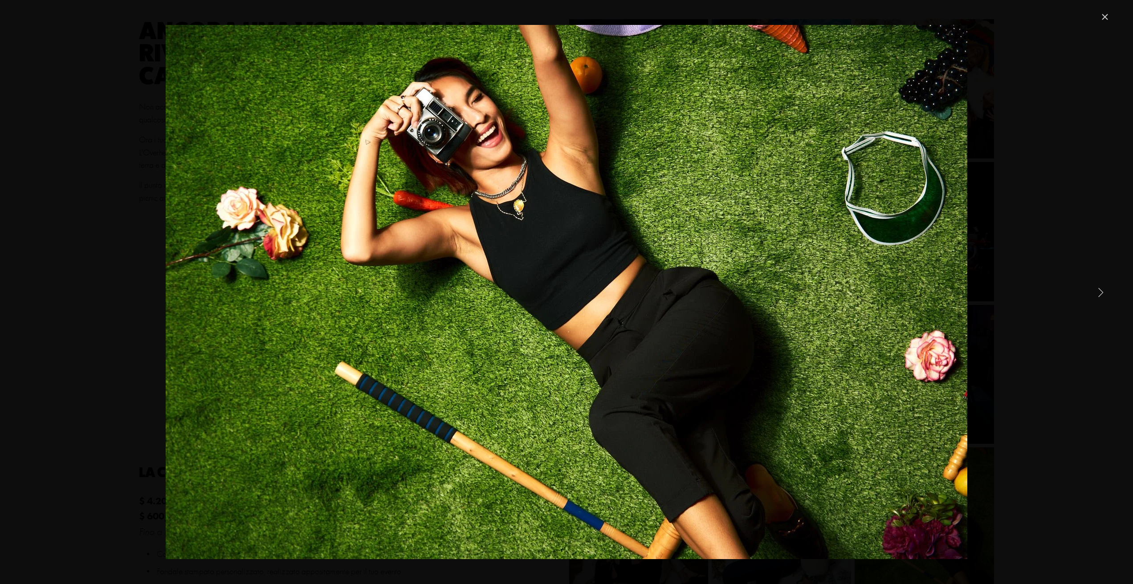
click at [1098, 291] on link "Next Item" at bounding box center [1101, 292] width 20 height 20
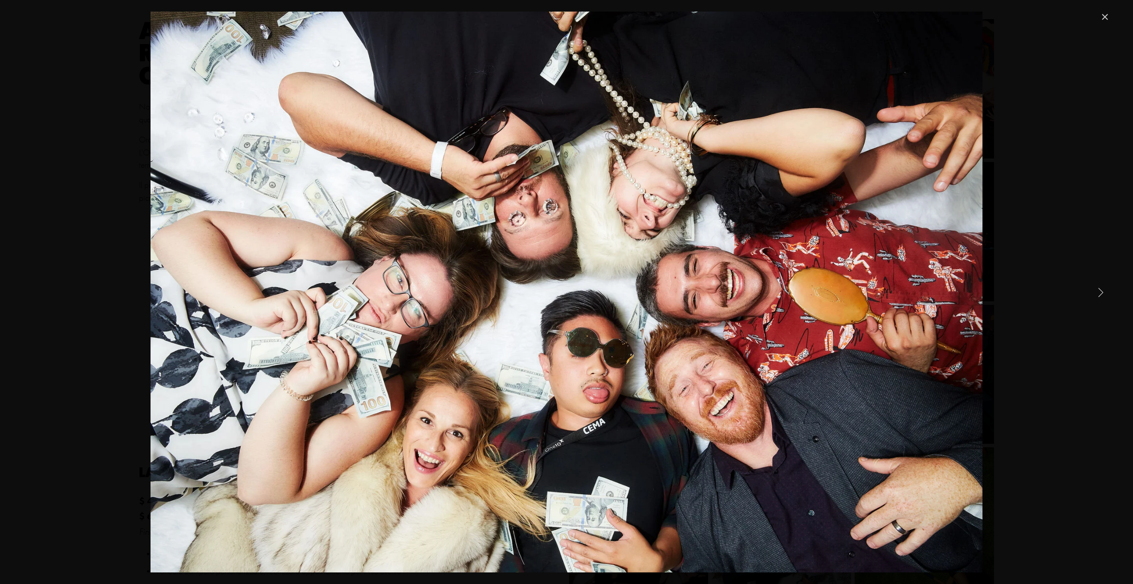
click at [1098, 291] on link "Next Item" at bounding box center [1101, 292] width 20 height 20
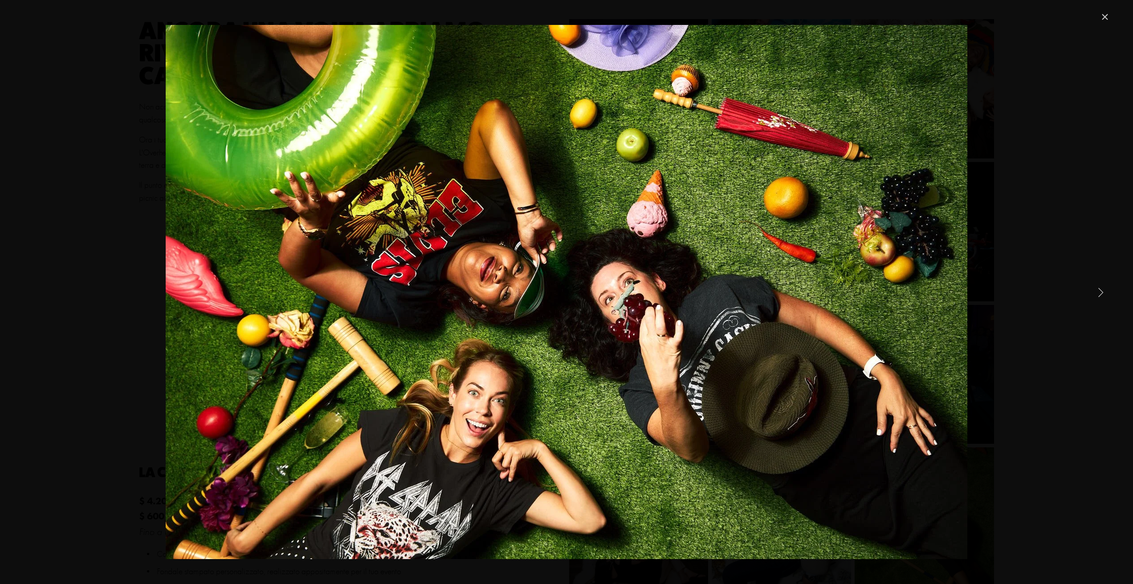
drag, startPoint x: 1098, startPoint y: 291, endPoint x: 1106, endPoint y: 296, distance: 8.8
click at [1104, 294] on link "Next Item" at bounding box center [1101, 292] width 20 height 20
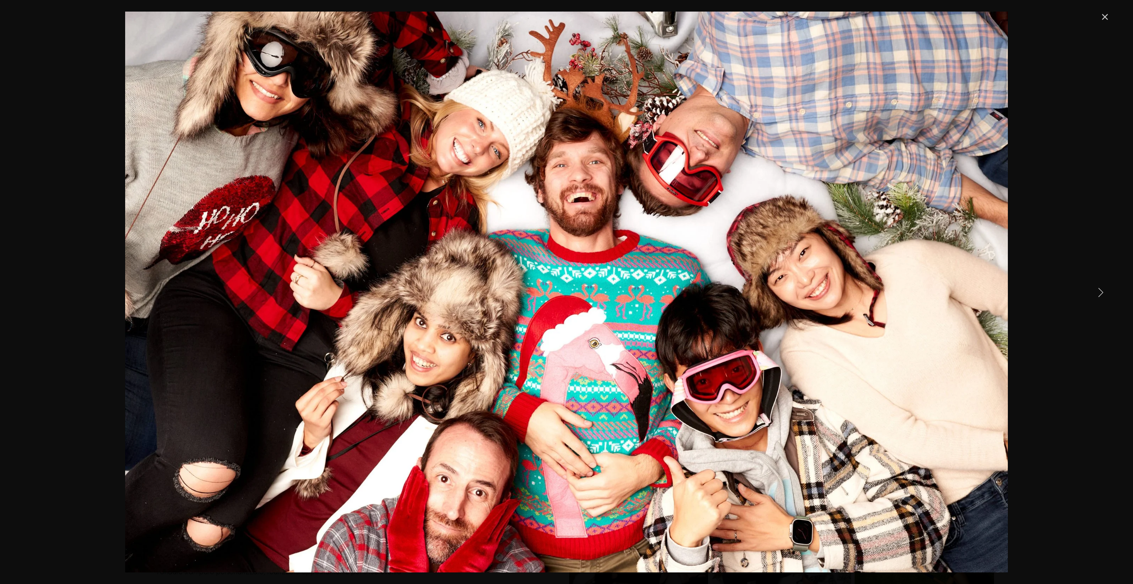
click at [1109, 297] on link "Next Item" at bounding box center [1101, 292] width 20 height 20
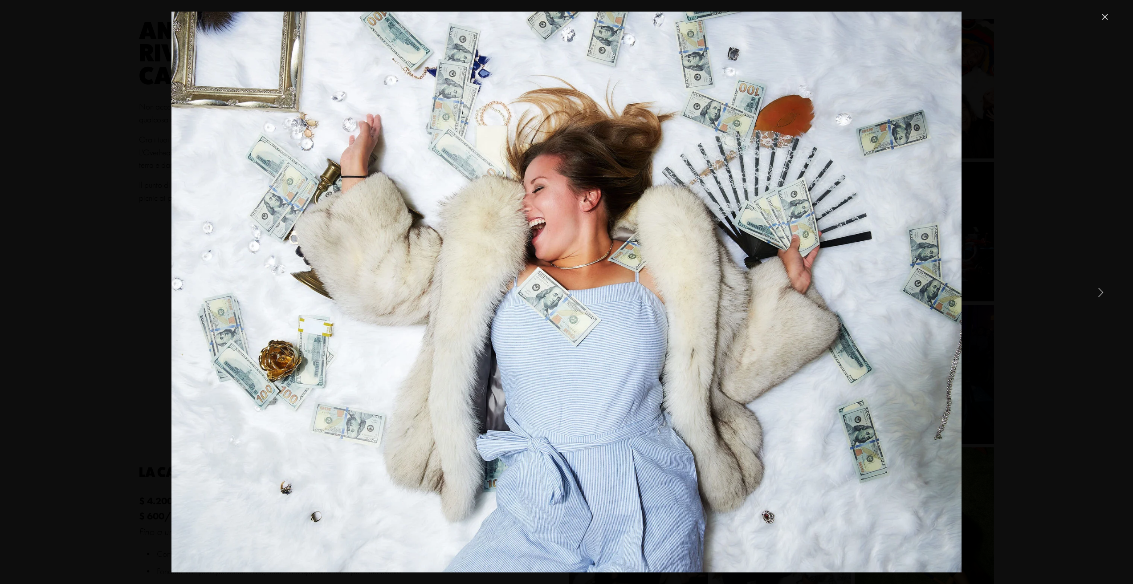
click at [1109, 297] on link "Next Item" at bounding box center [1101, 292] width 20 height 20
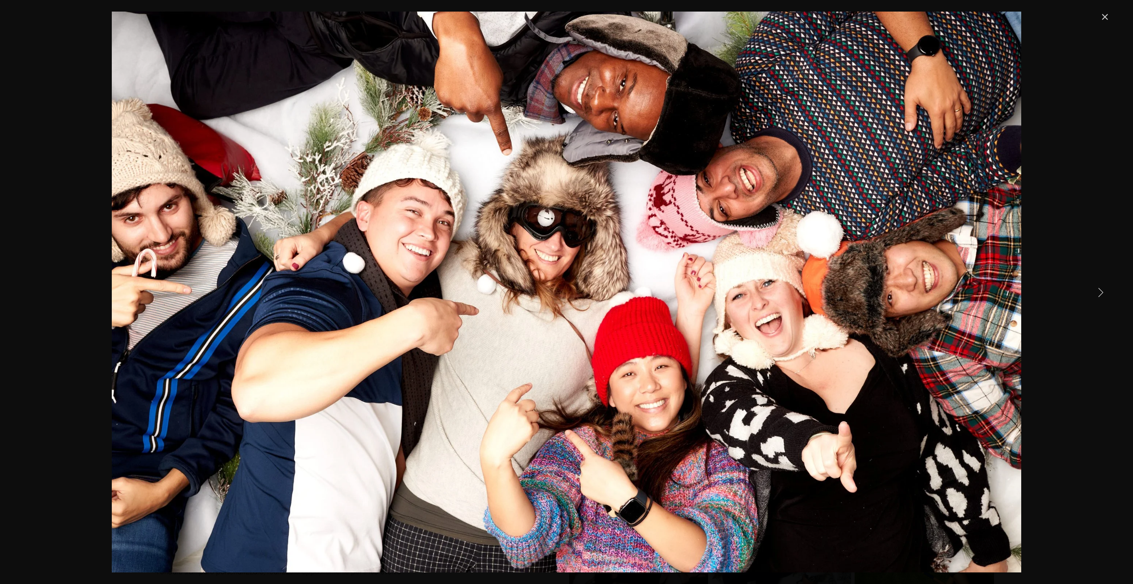
click at [1109, 297] on link "Next Item" at bounding box center [1101, 292] width 20 height 20
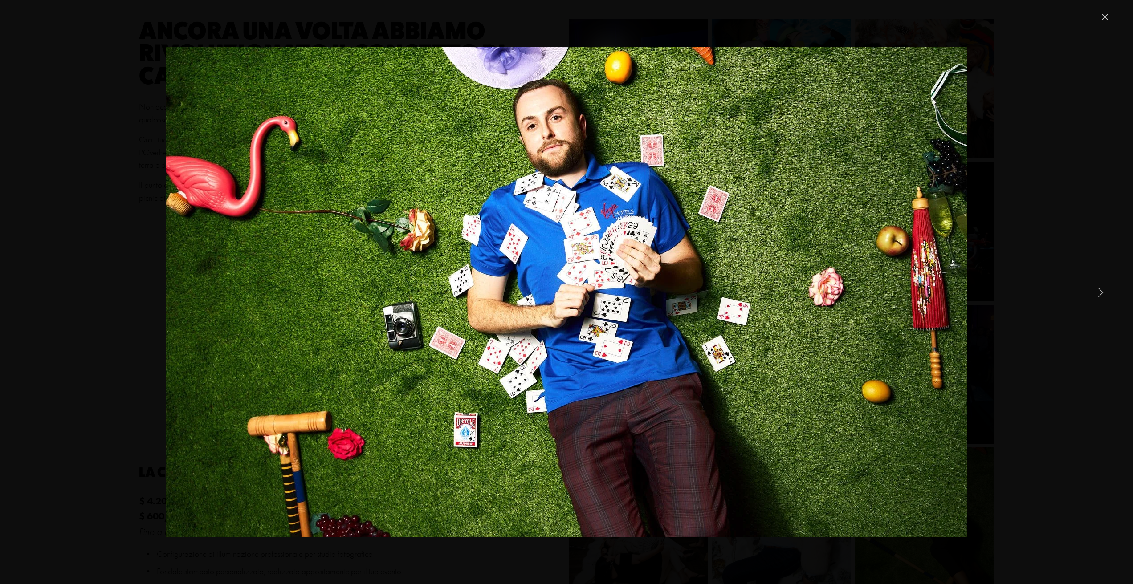
click at [1109, 297] on link "Next Item" at bounding box center [1101, 292] width 20 height 20
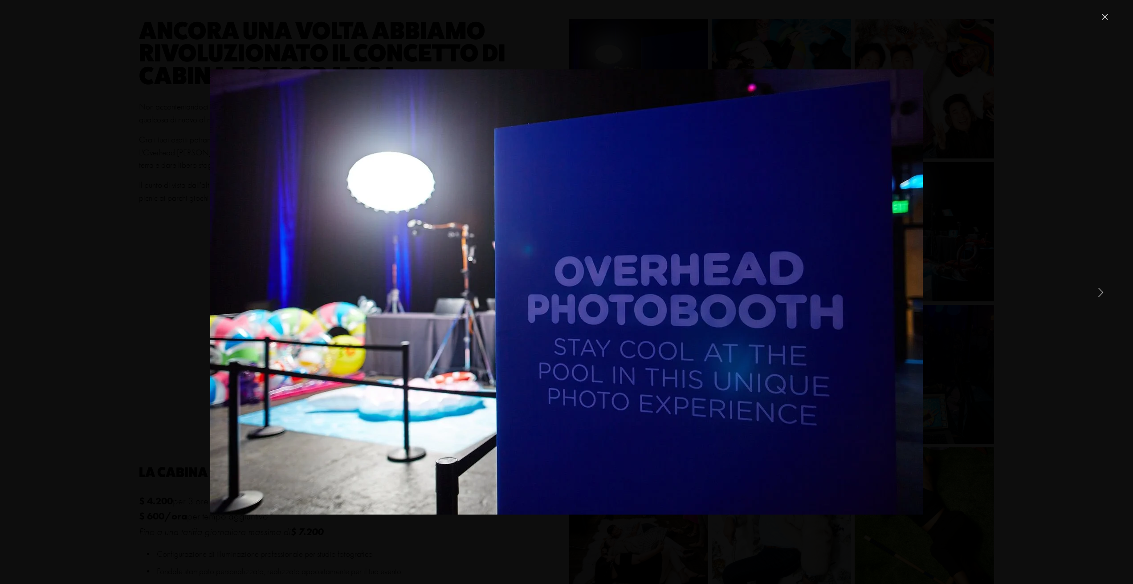
click at [1101, 12] on link "Close" at bounding box center [1105, 17] width 11 height 11
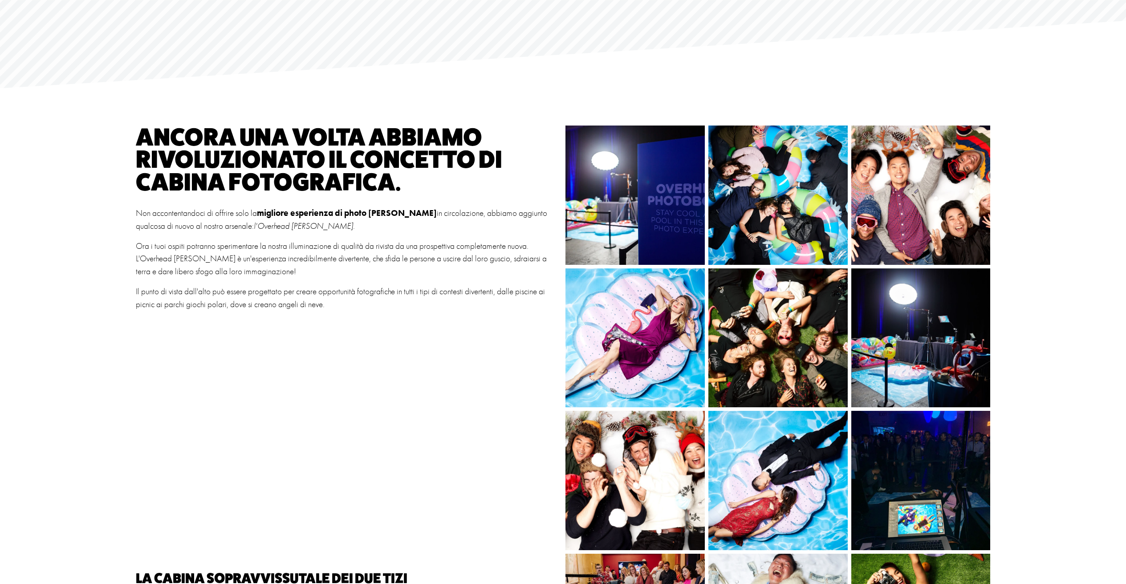
scroll to position [0, 0]
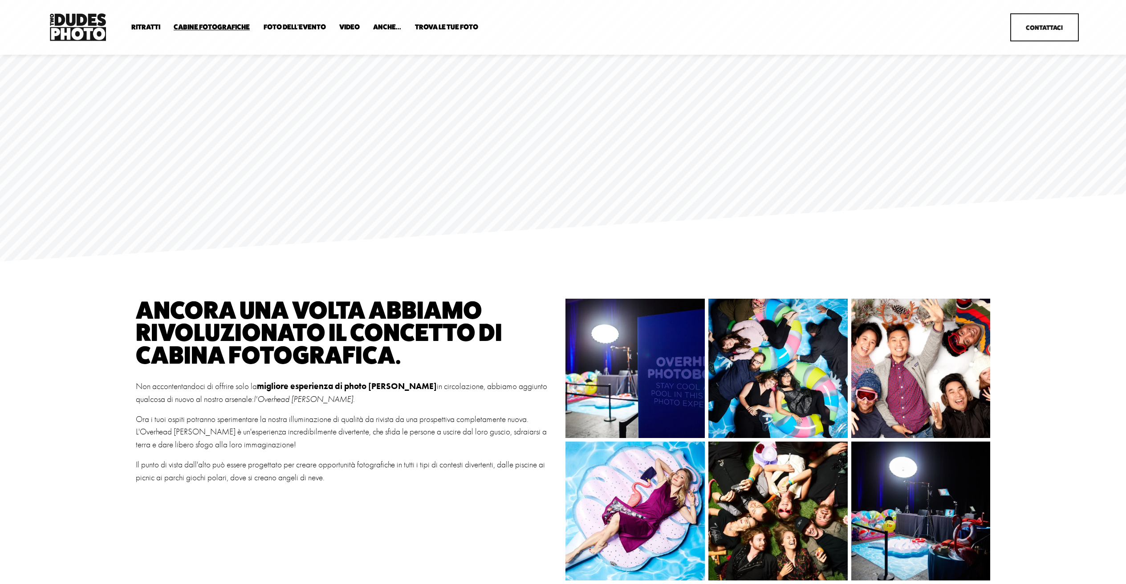
click at [0, 0] on font "Stand per feste" at bounding box center [0, 0] width 0 height 0
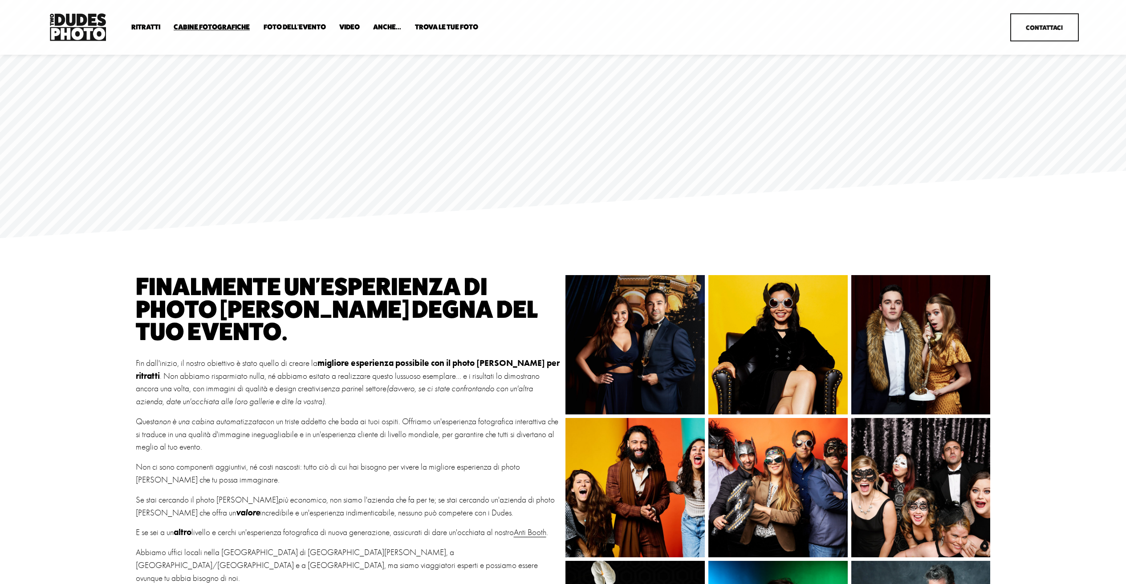
click at [0, 0] on font "Stand Tuxedo B+W" at bounding box center [0, 0] width 0 height 0
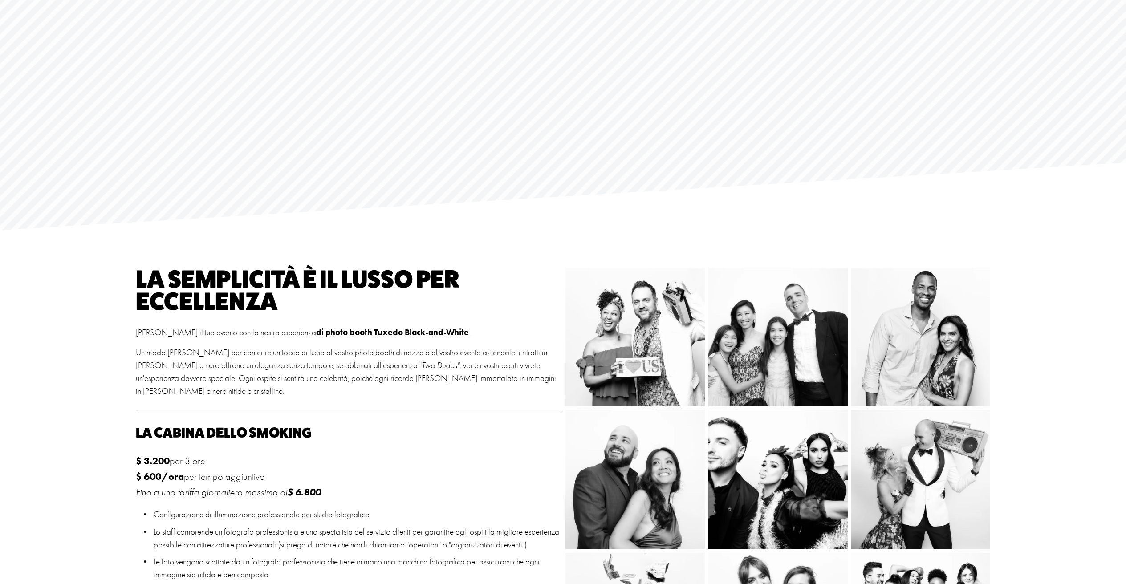
scroll to position [199, 0]
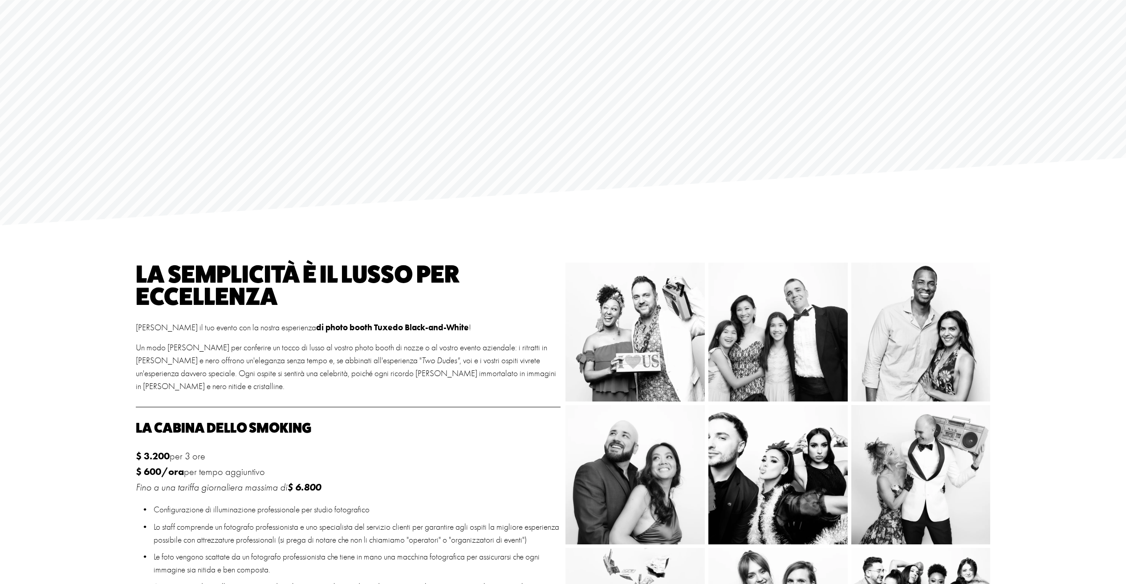
click at [648, 282] on img at bounding box center [624, 332] width 176 height 139
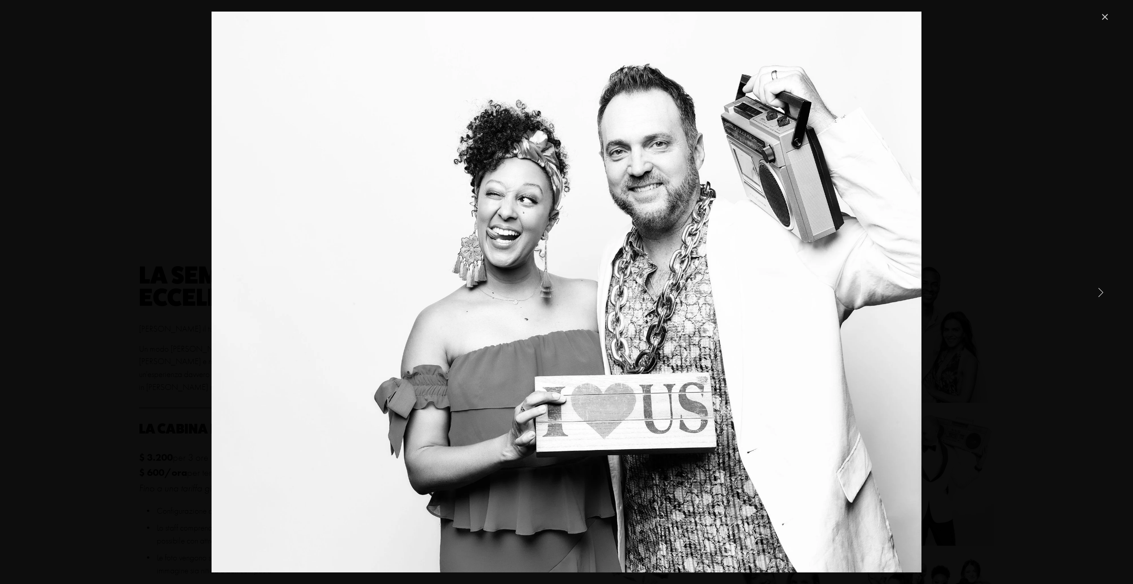
click at [1097, 292] on link "Next Item" at bounding box center [1101, 292] width 20 height 20
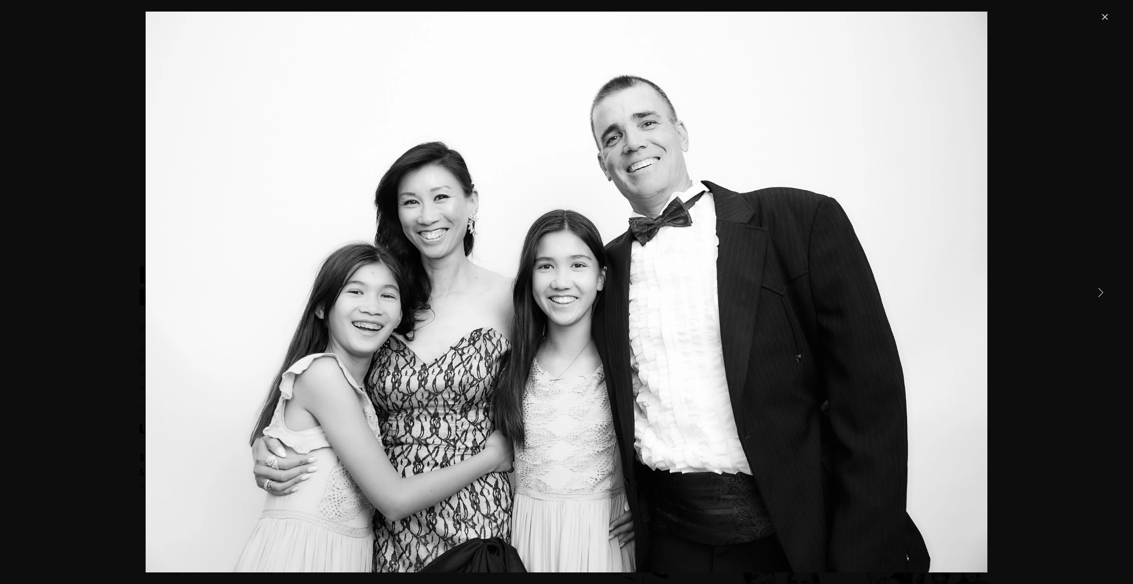
click at [1096, 292] on link "Next Item" at bounding box center [1101, 292] width 20 height 20
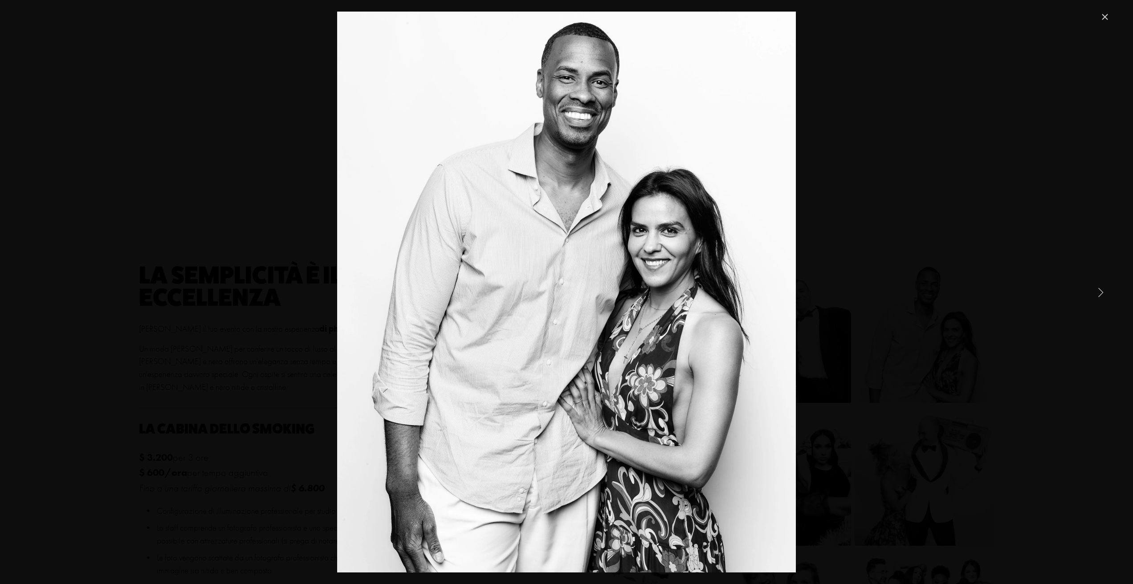
click at [1095, 292] on link "Next Item" at bounding box center [1101, 292] width 20 height 20
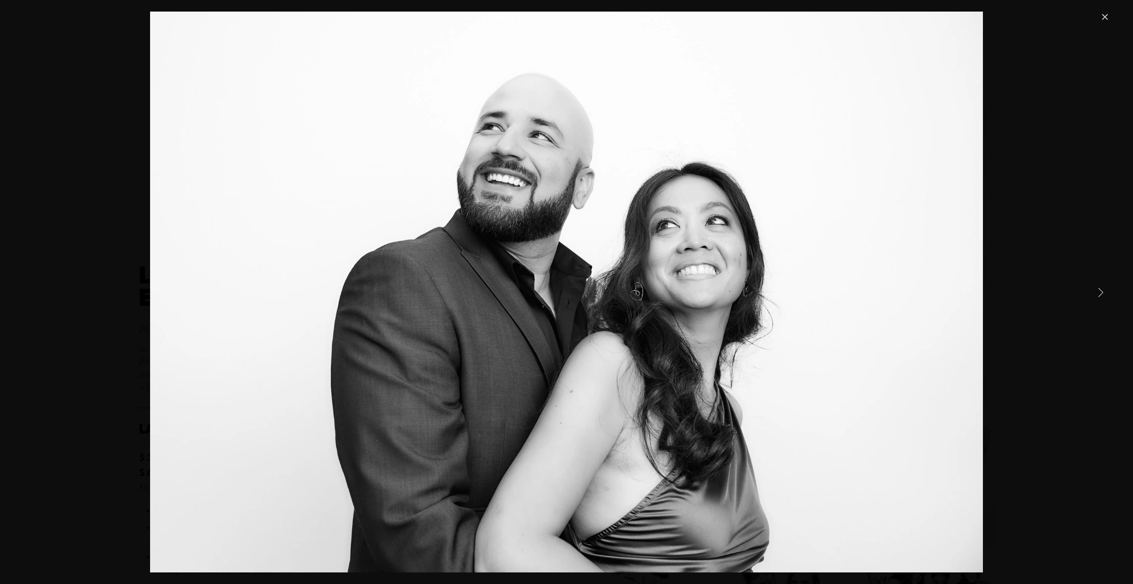
click at [1095, 292] on link "Next Item" at bounding box center [1101, 292] width 20 height 20
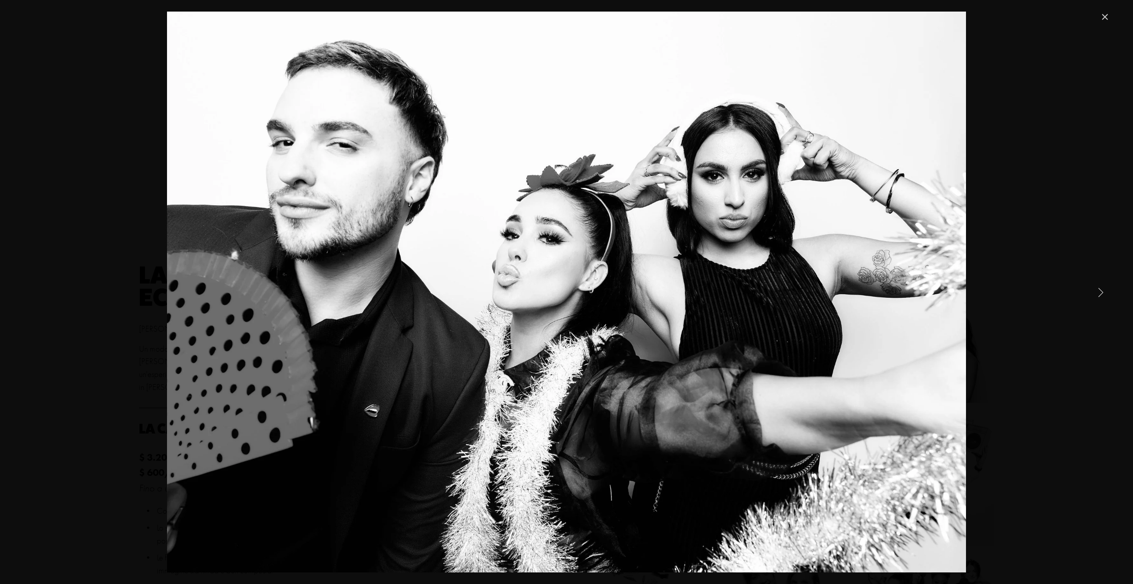
click at [1095, 291] on link "Next Item" at bounding box center [1101, 292] width 20 height 20
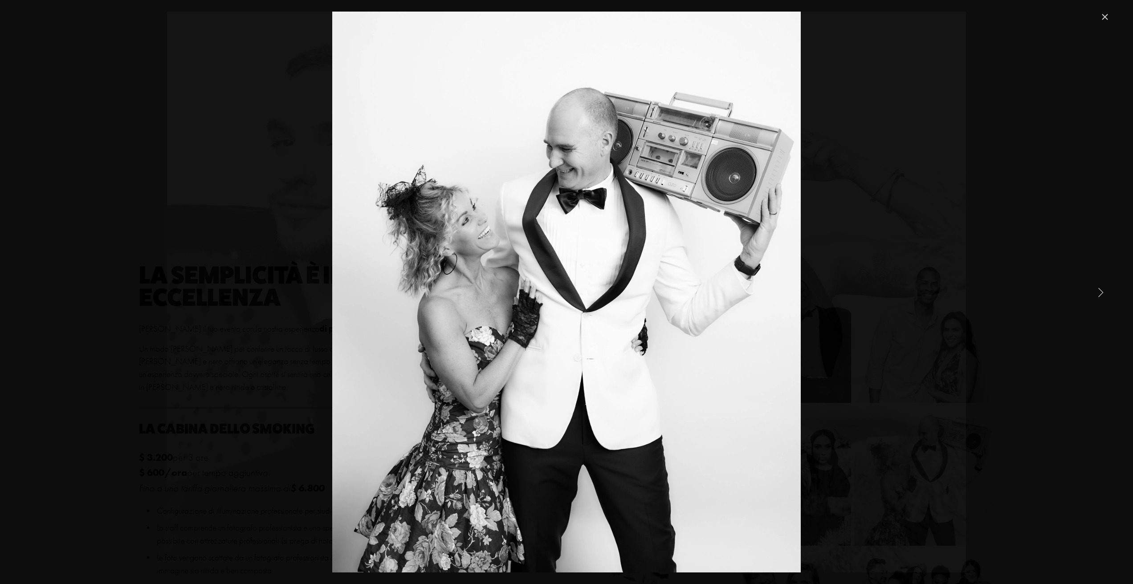
click at [1095, 291] on link "Next Item" at bounding box center [1101, 292] width 20 height 20
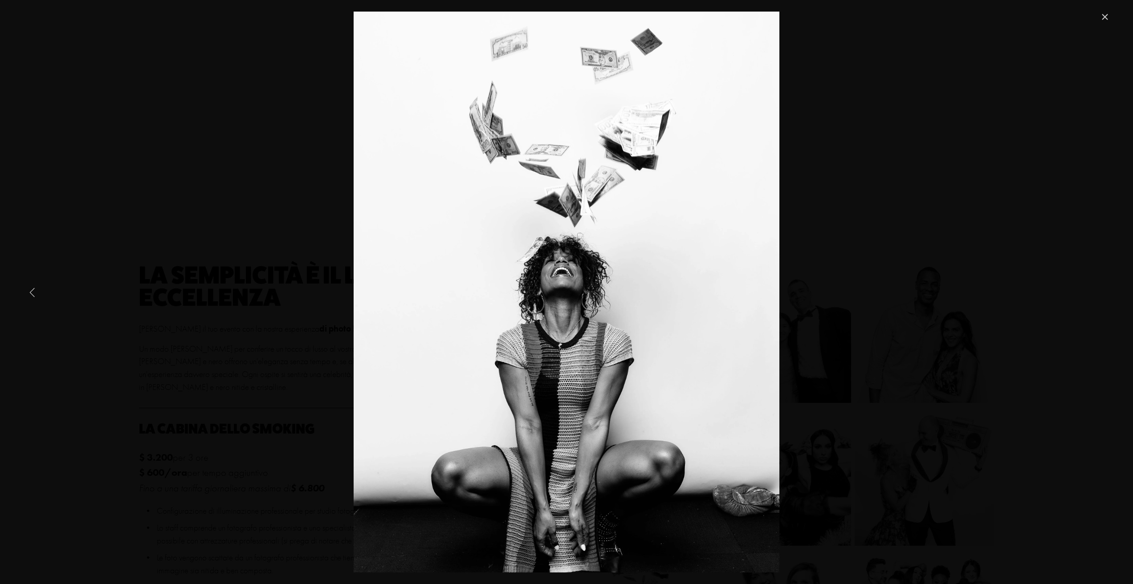
click at [30, 293] on link "Previous Item" at bounding box center [33, 292] width 20 height 20
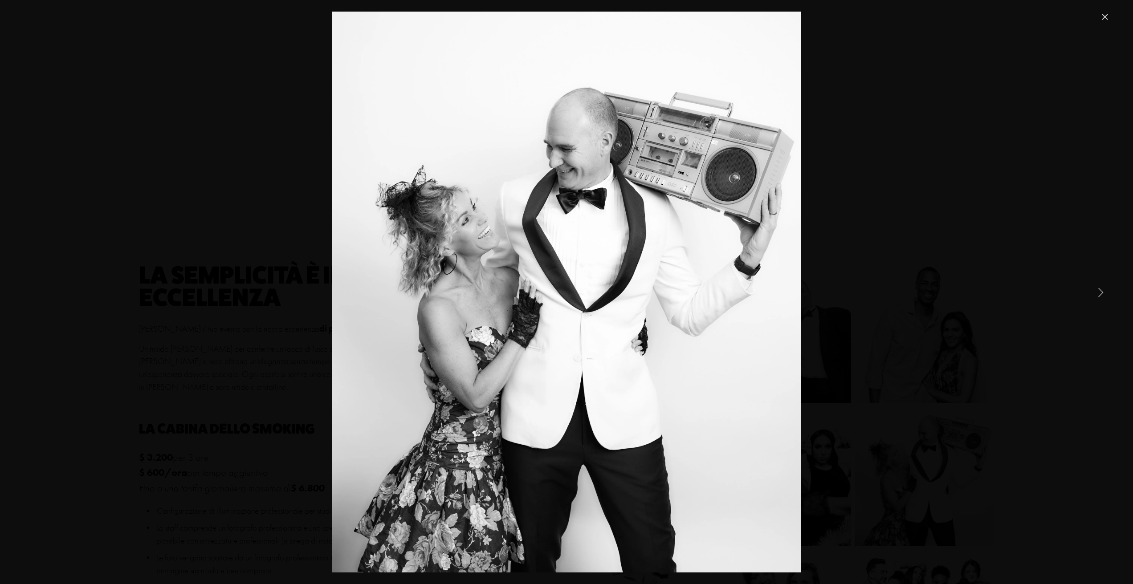
click at [1098, 295] on link "Next Item" at bounding box center [1101, 292] width 20 height 20
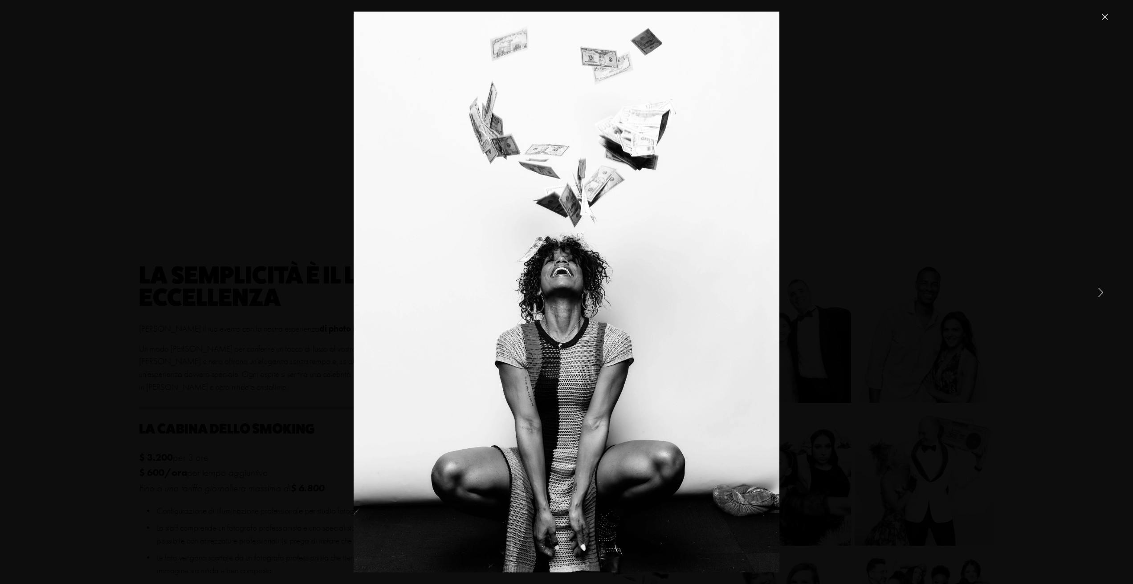
click at [1098, 294] on link "Next Item" at bounding box center [1101, 292] width 20 height 20
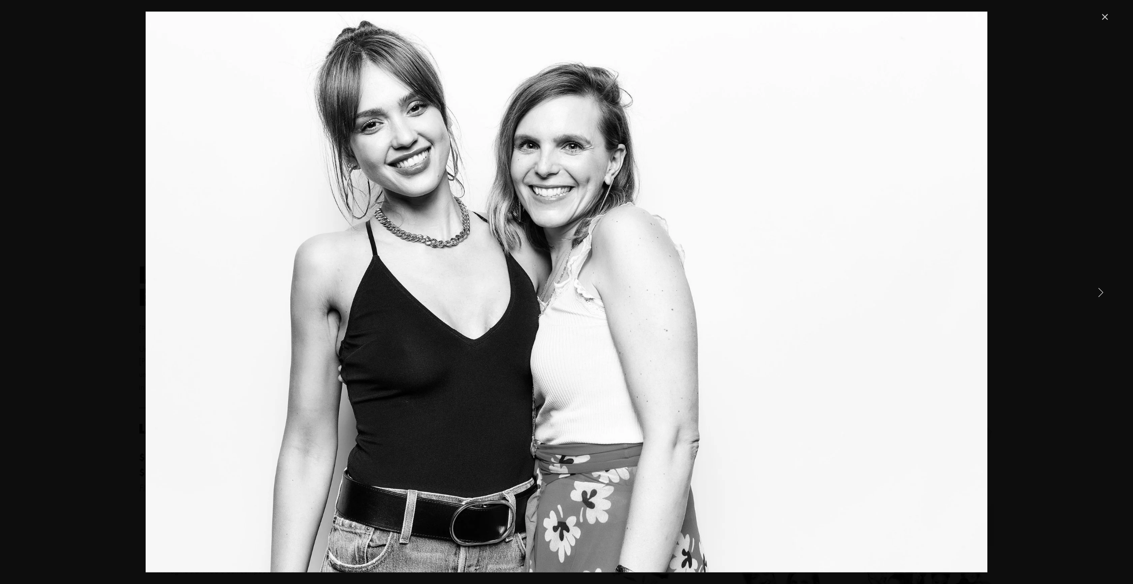
click at [1094, 293] on link "Next Item" at bounding box center [1101, 292] width 20 height 20
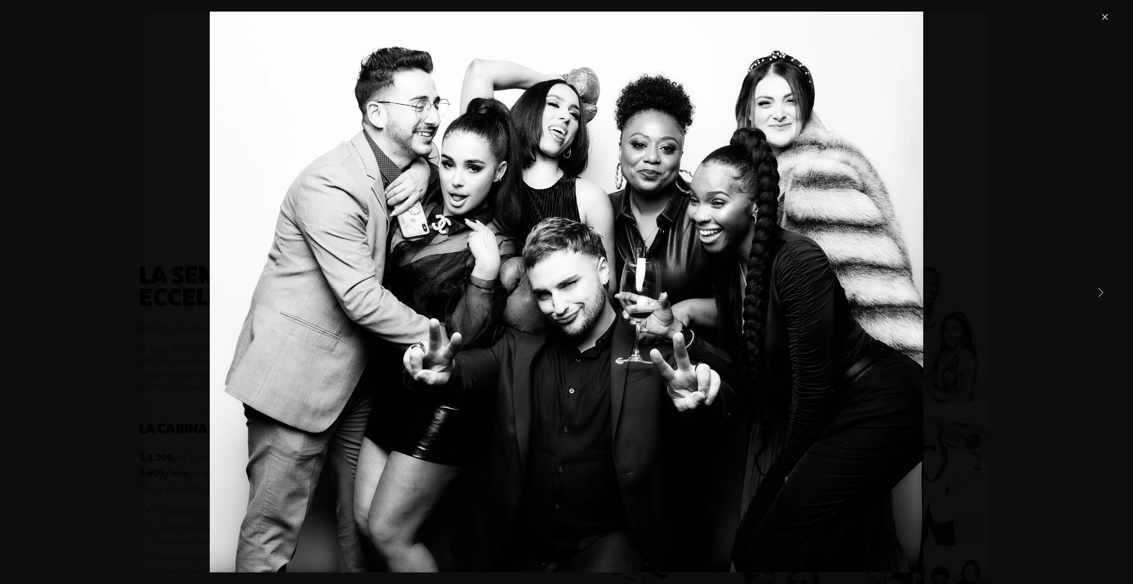
click at [1094, 293] on link "Next Item" at bounding box center [1101, 292] width 20 height 20
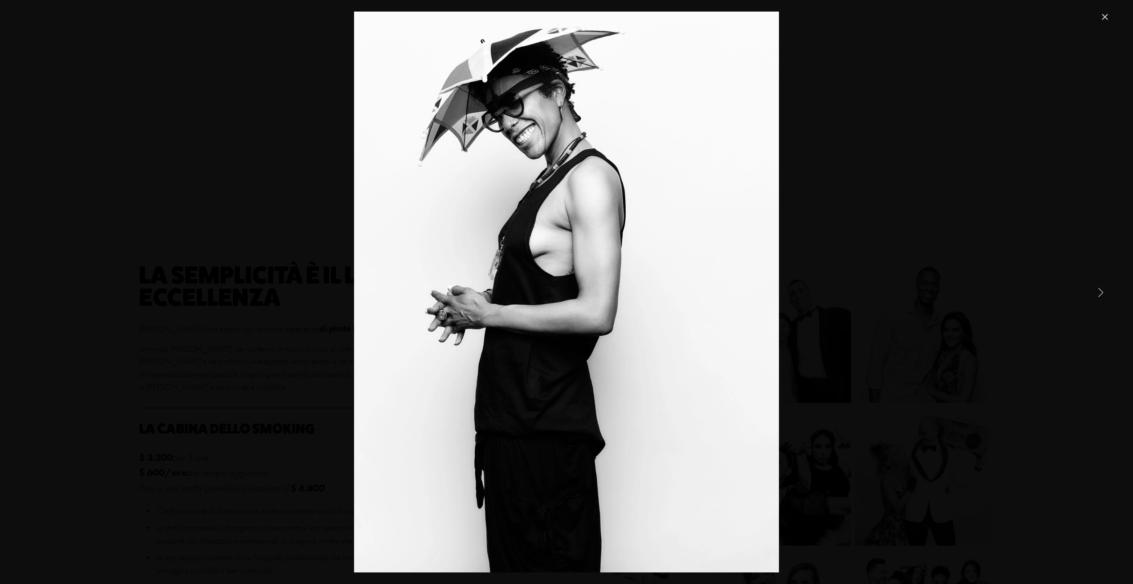
click at [1094, 293] on link "Next Item" at bounding box center [1101, 292] width 20 height 20
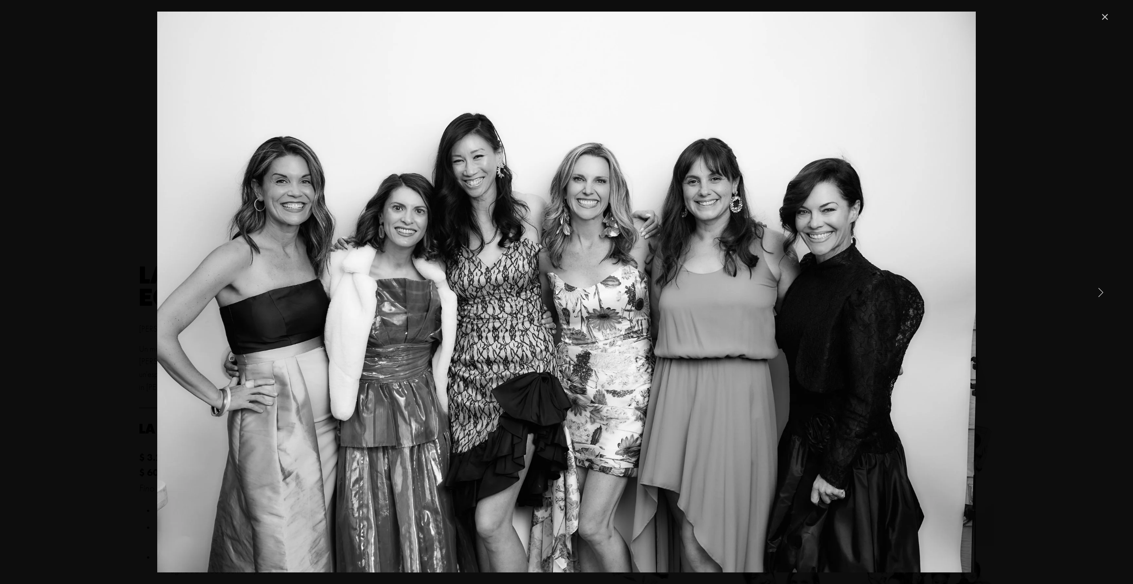
click at [1094, 293] on link "Next Item" at bounding box center [1101, 292] width 20 height 20
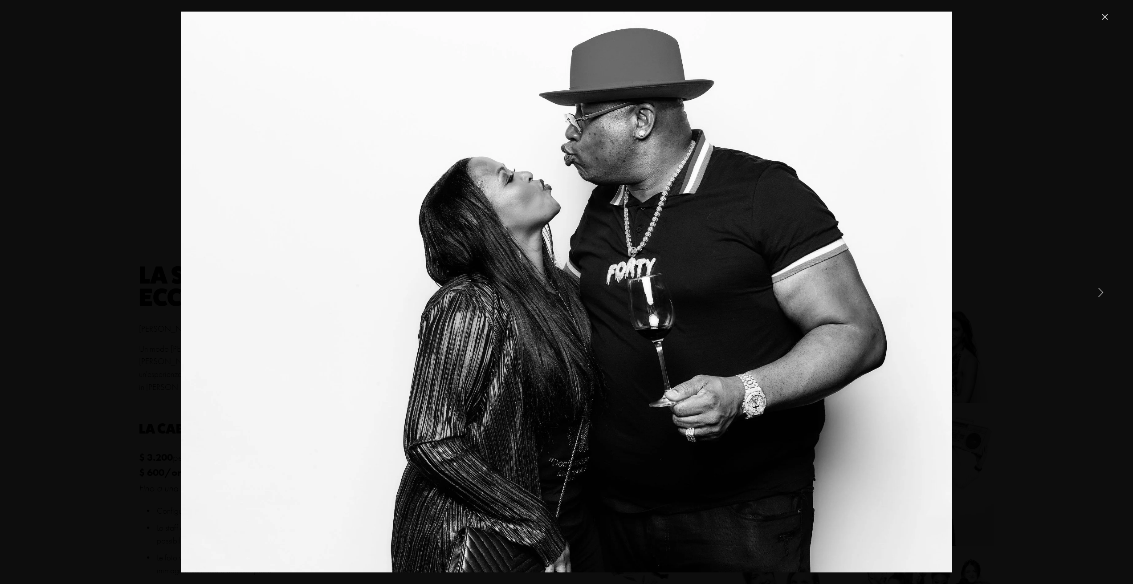
click at [1094, 293] on link "Next Item" at bounding box center [1101, 292] width 20 height 20
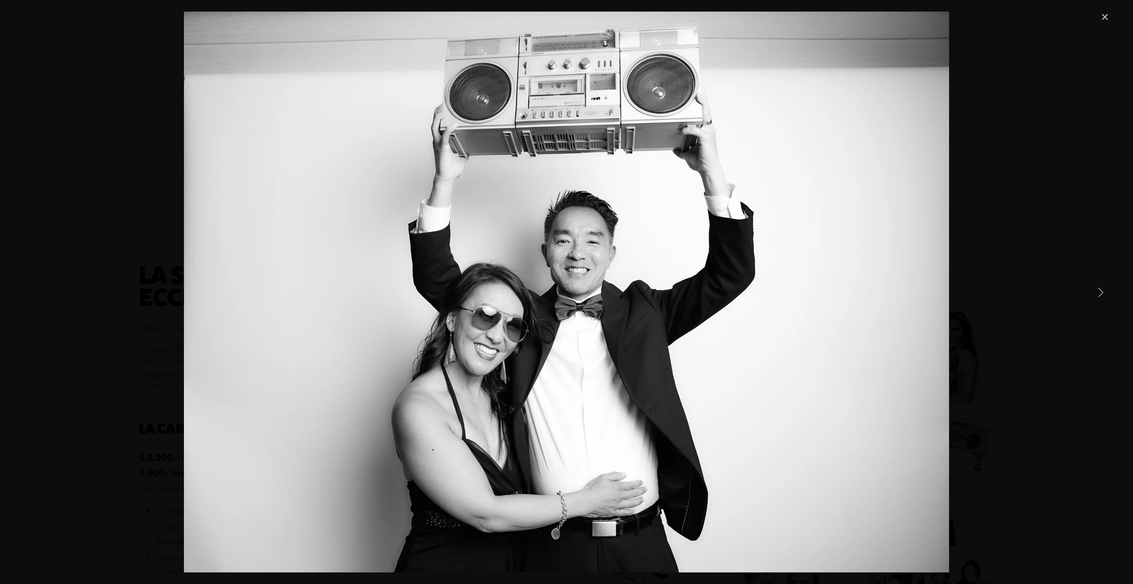
click at [1094, 293] on link "Next Item" at bounding box center [1101, 292] width 20 height 20
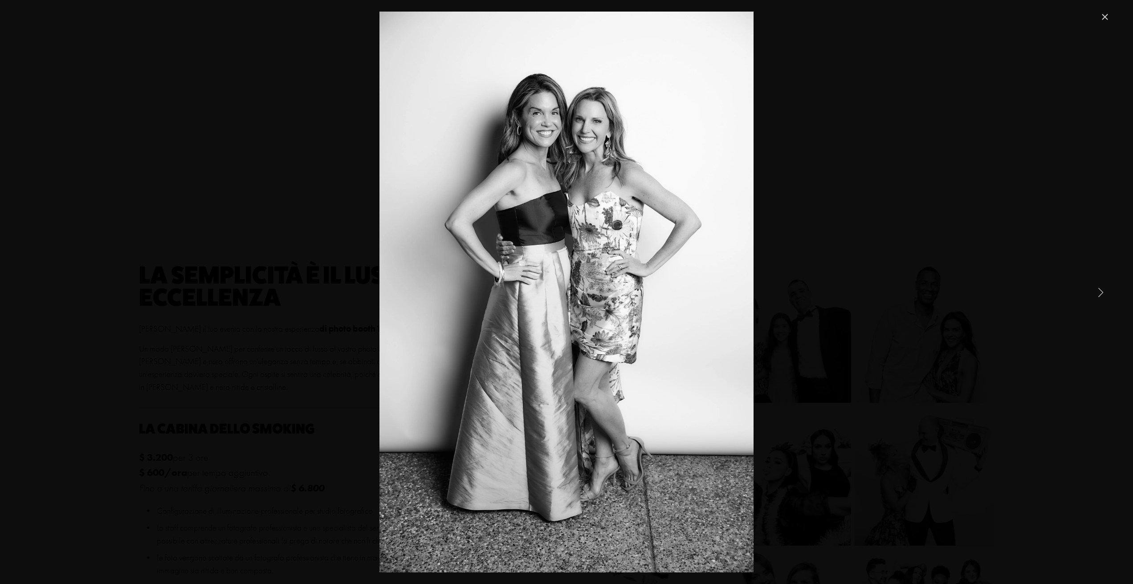
click at [1094, 293] on link "Next Item" at bounding box center [1101, 292] width 20 height 20
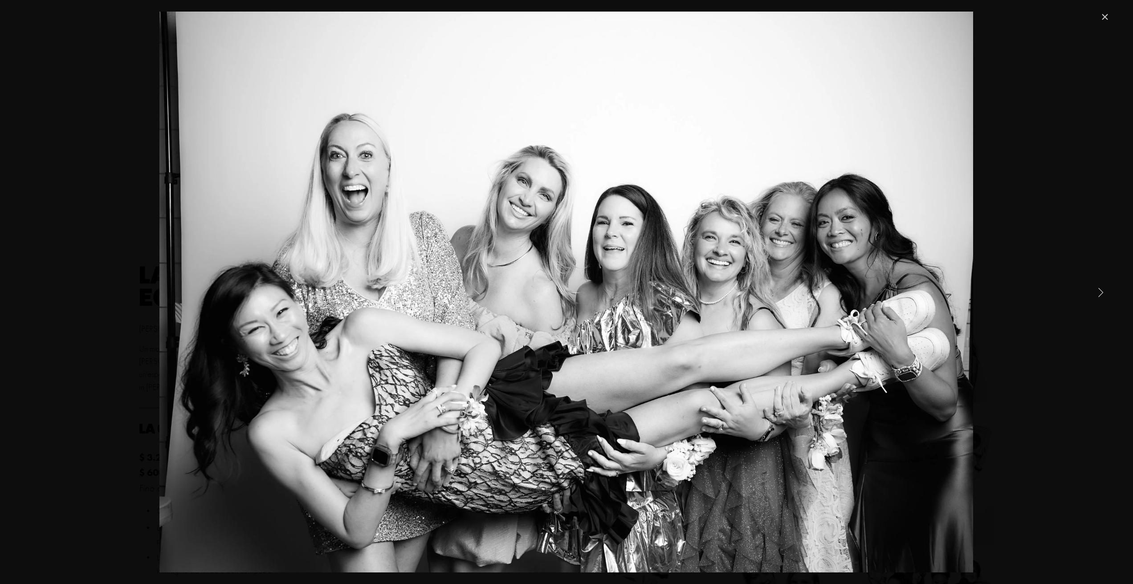
click at [1092, 293] on link "Next Item" at bounding box center [1101, 292] width 20 height 20
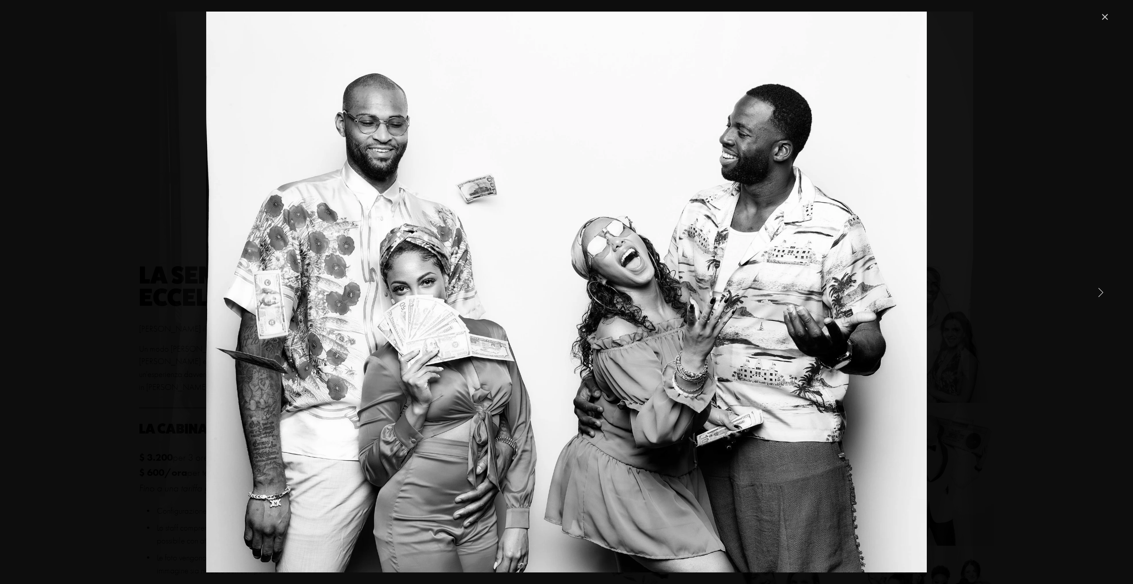
click at [1092, 293] on link "Next Item" at bounding box center [1101, 292] width 20 height 20
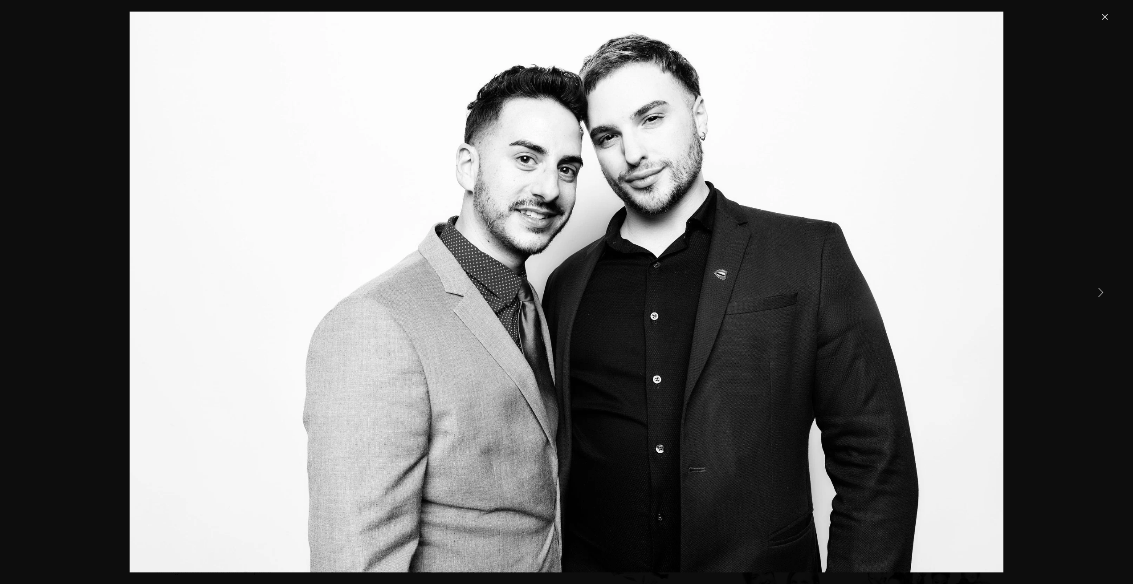
click at [1092, 293] on link "Next Item" at bounding box center [1101, 292] width 20 height 20
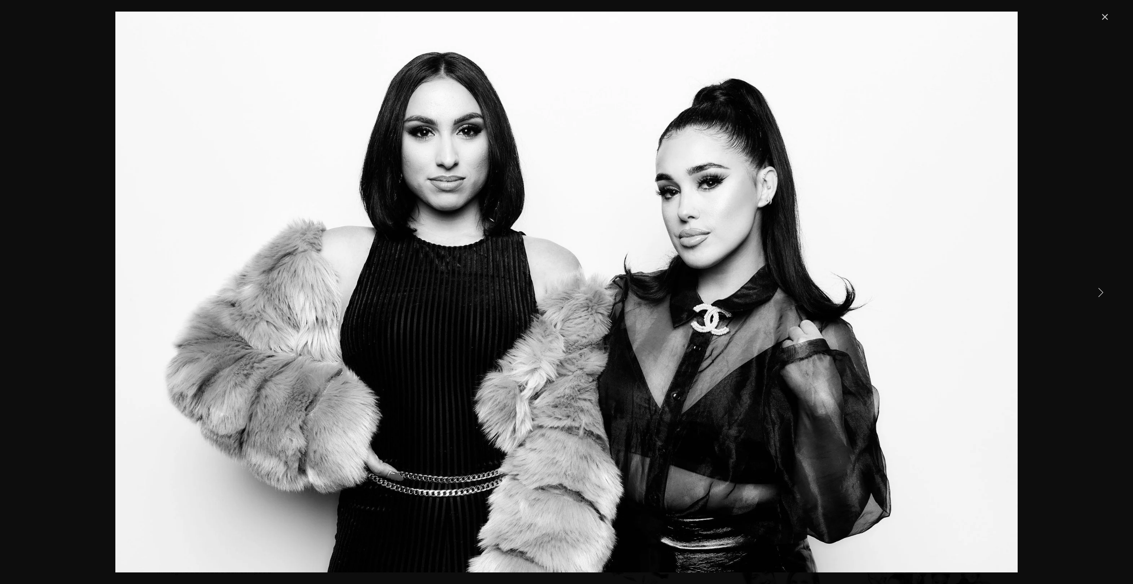
click at [1090, 292] on div "Gallery" at bounding box center [567, 292] width 1088 height 561
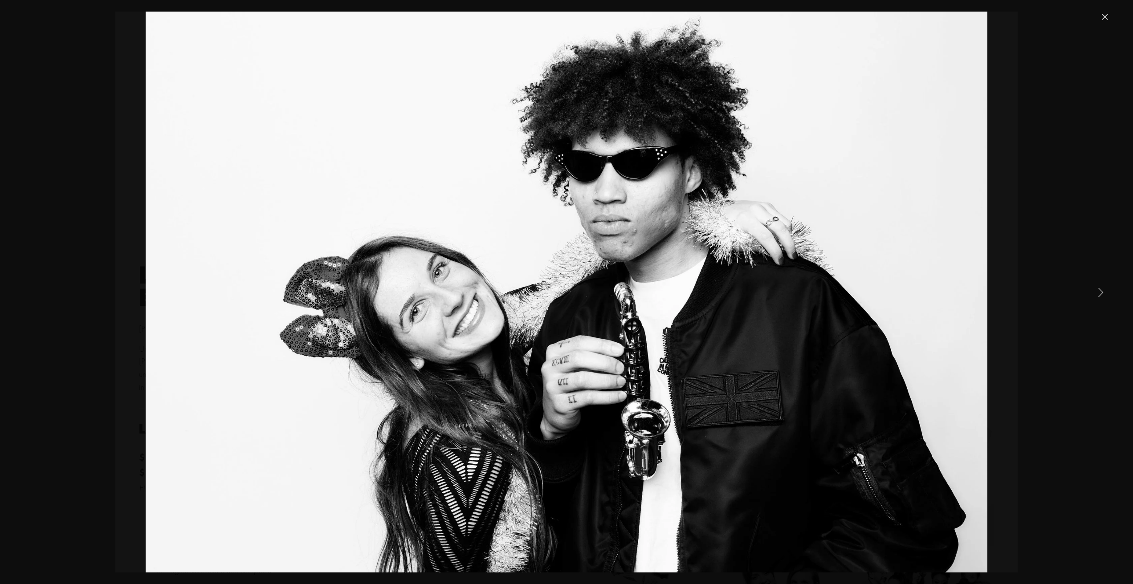
click at [1094, 291] on link "Next Item" at bounding box center [1101, 292] width 20 height 20
click at [1101, 289] on link "Next Item" at bounding box center [1101, 292] width 20 height 20
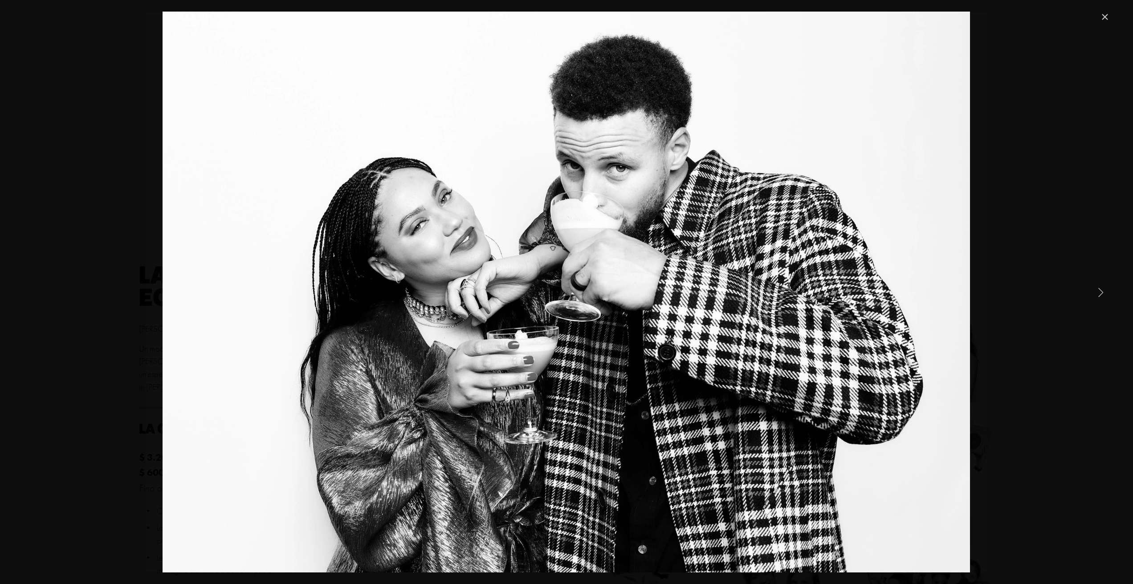
click at [1100, 289] on link "Next Item" at bounding box center [1101, 292] width 20 height 20
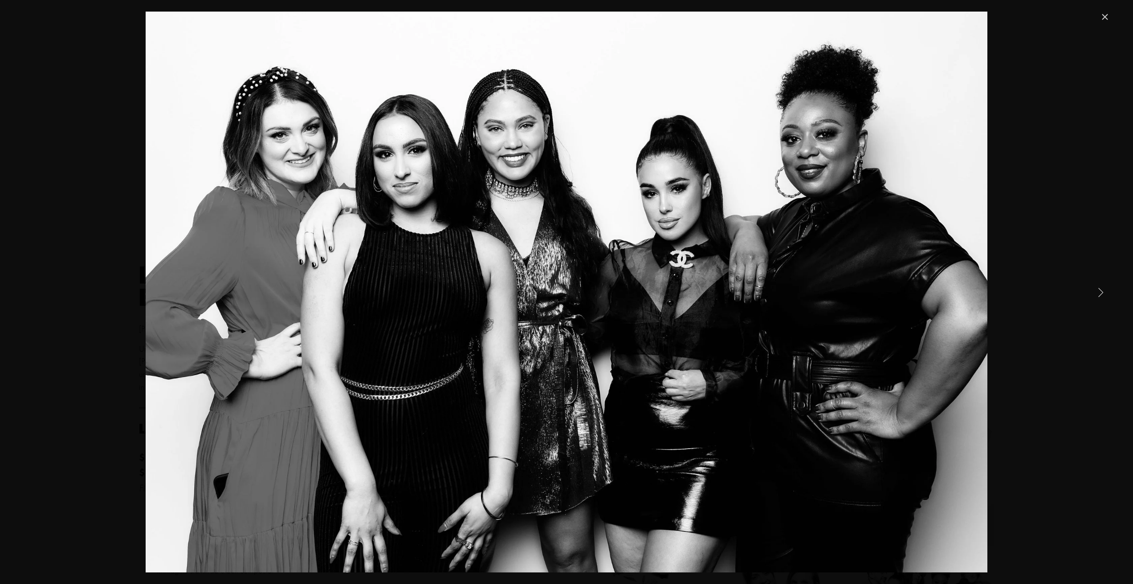
click at [1099, 290] on link "Next Item" at bounding box center [1101, 292] width 20 height 20
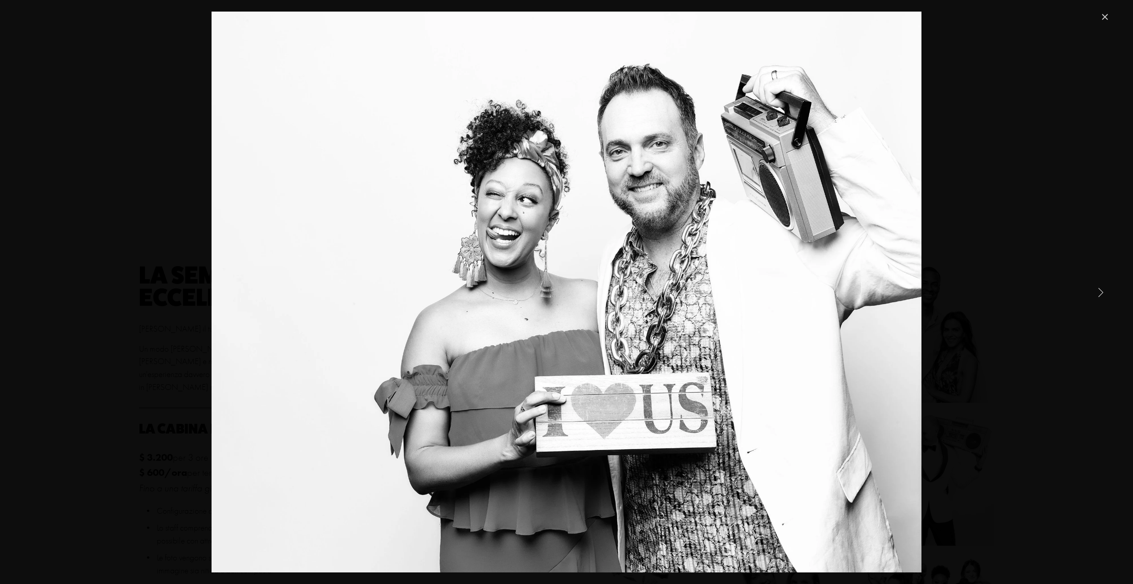
click at [1099, 290] on link "Next Item" at bounding box center [1101, 292] width 20 height 20
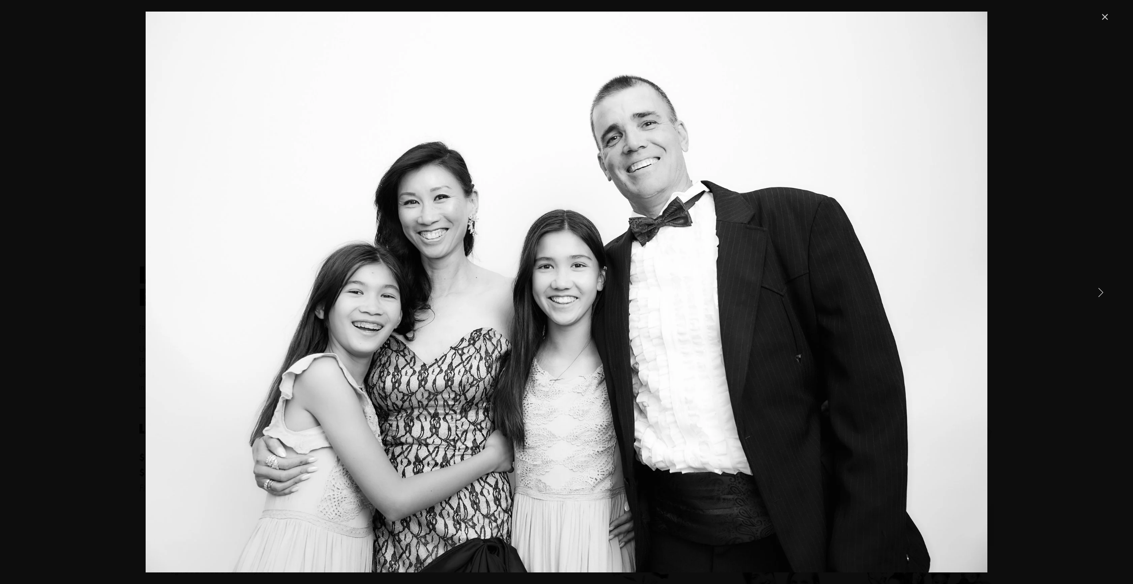
click at [1099, 290] on link "Next Item" at bounding box center [1101, 292] width 20 height 20
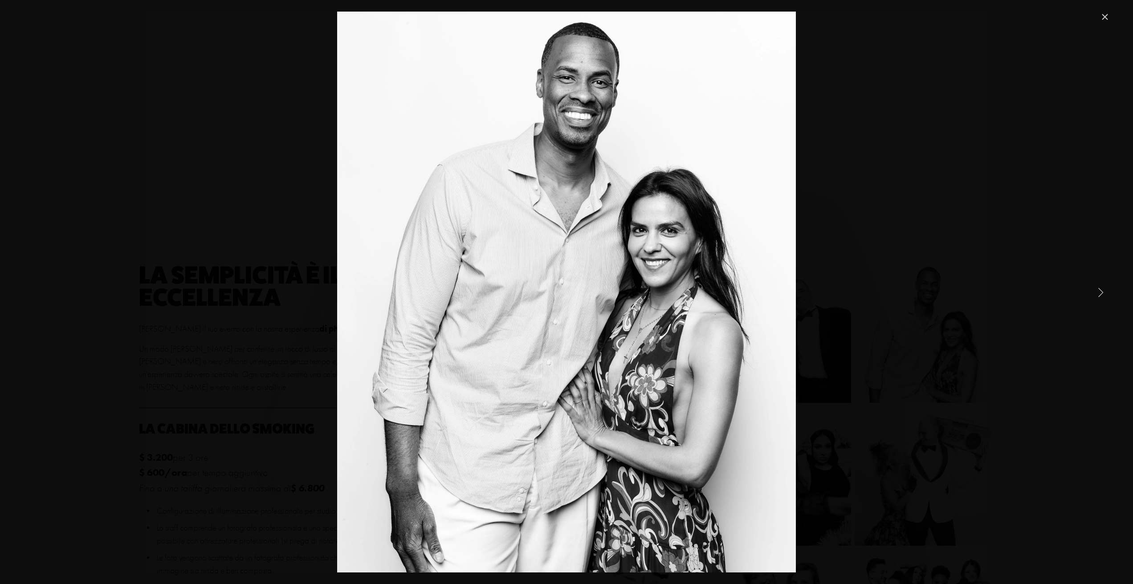
click at [1096, 291] on link "Next Item" at bounding box center [1101, 292] width 20 height 20
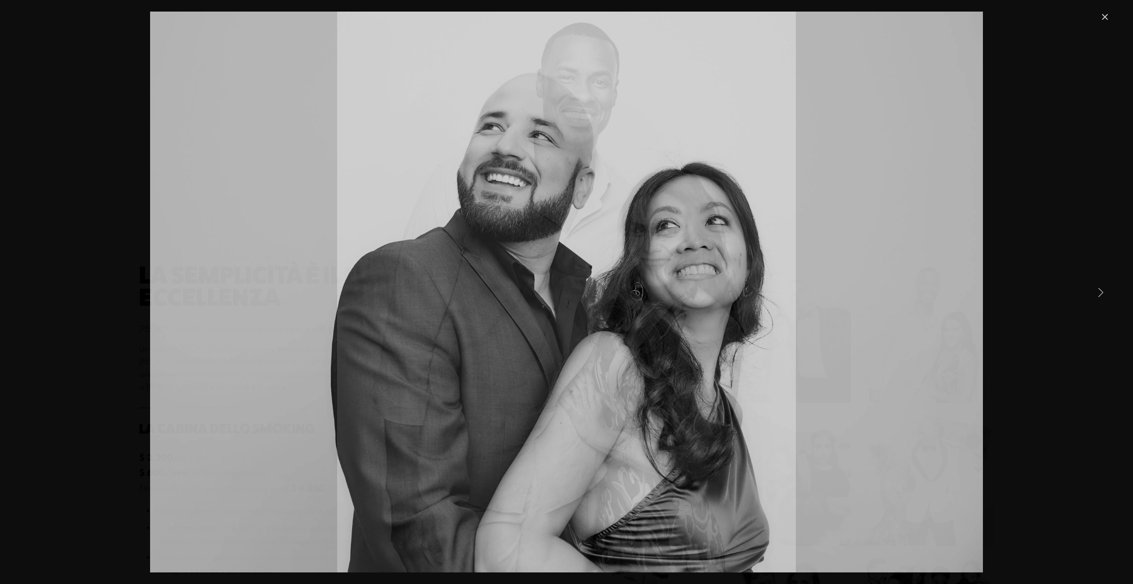
click at [1096, 291] on link "Next Item" at bounding box center [1101, 292] width 20 height 20
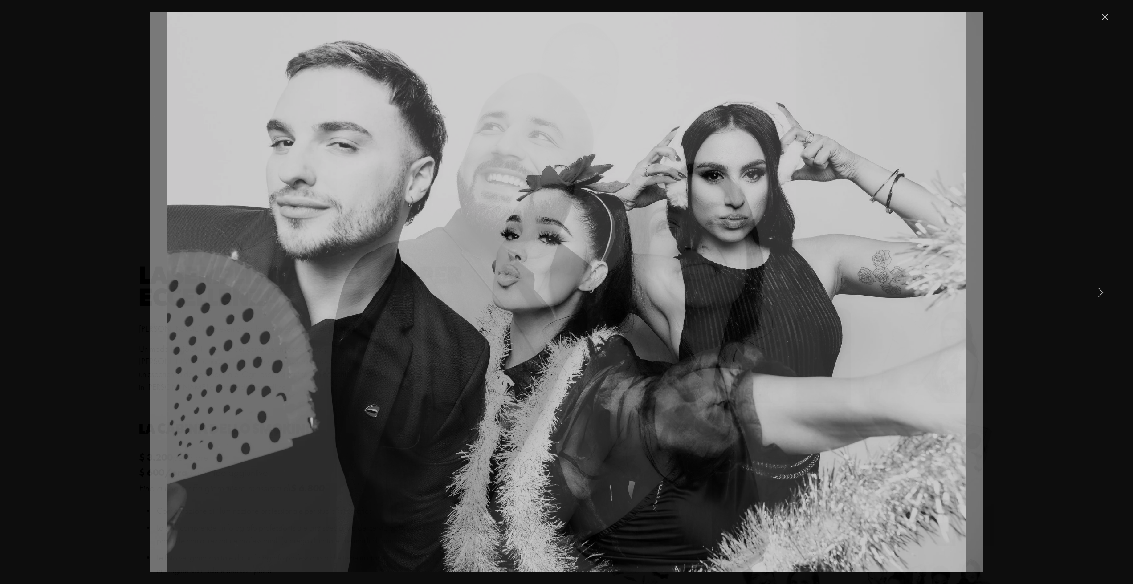
click at [1096, 291] on link "Next Item" at bounding box center [1101, 292] width 20 height 20
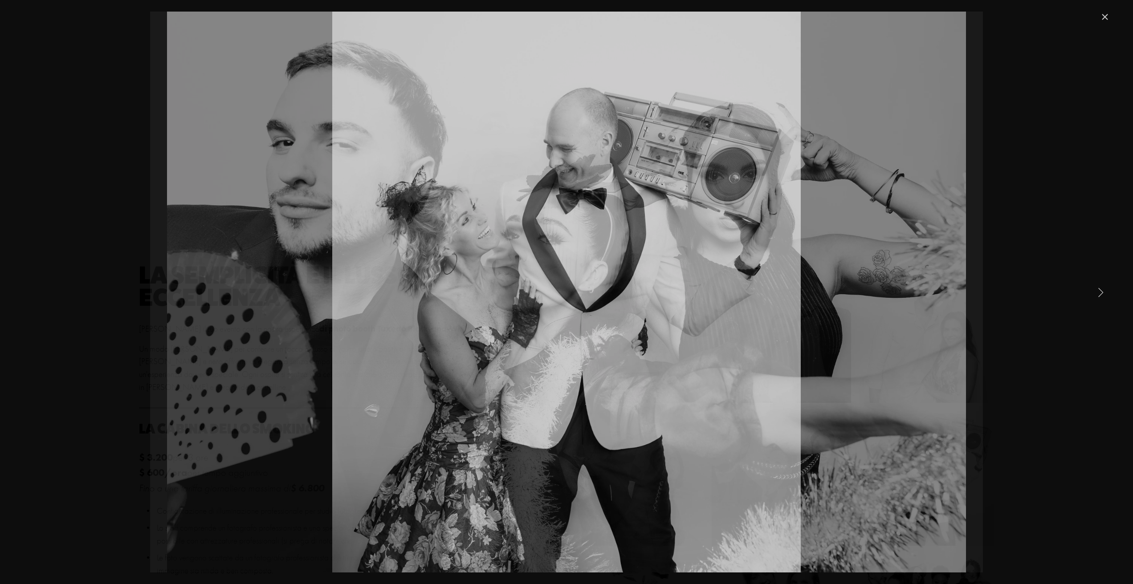
click at [1096, 292] on link "Next Item" at bounding box center [1101, 292] width 20 height 20
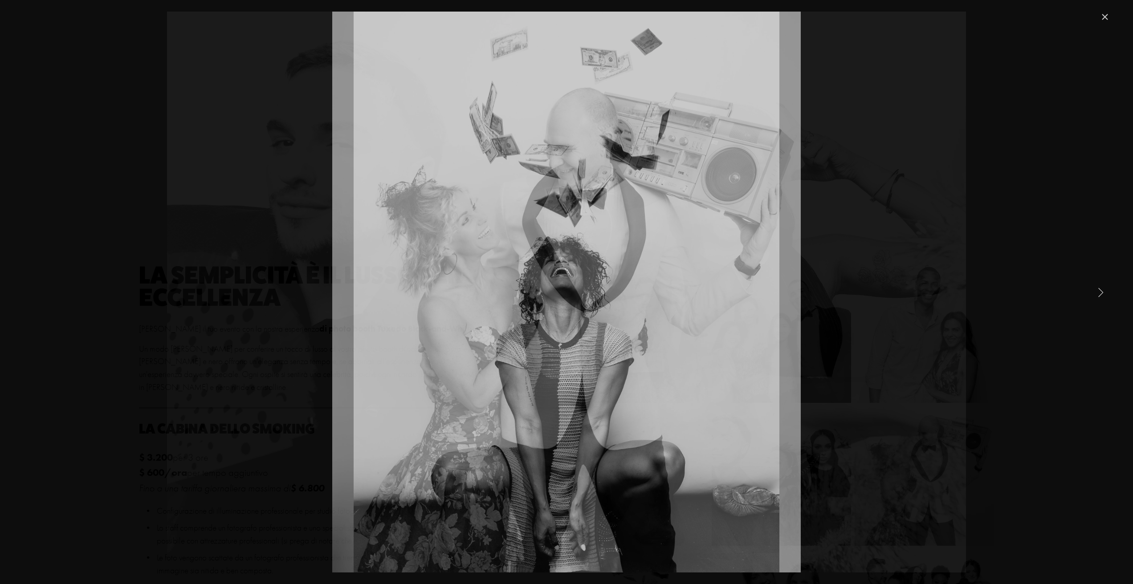
click at [1096, 292] on link "Next Item" at bounding box center [1101, 292] width 20 height 20
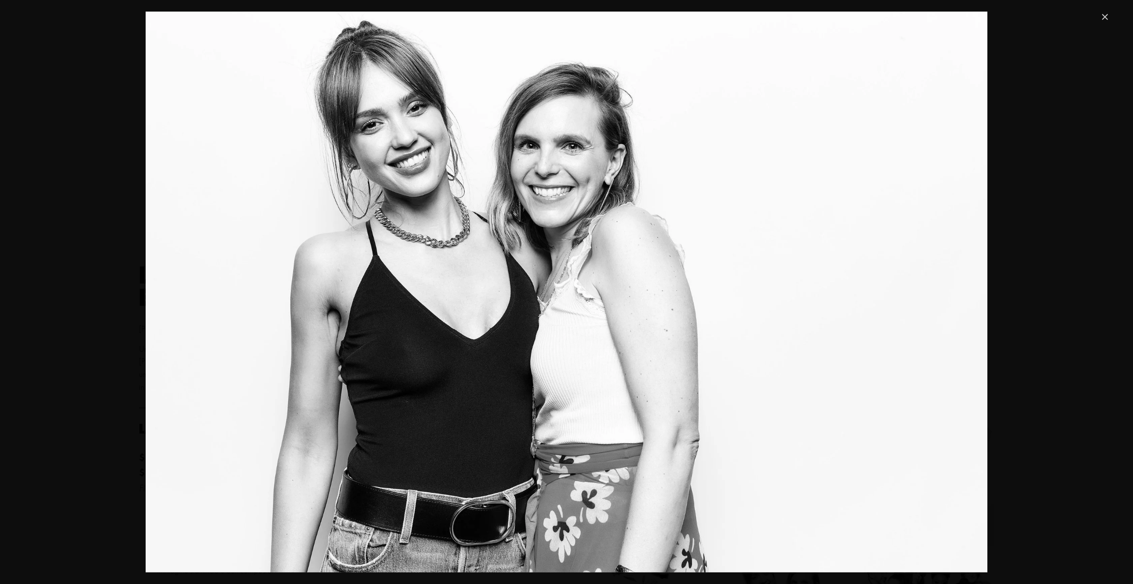
click at [1101, 16] on link "Close" at bounding box center [1105, 17] width 11 height 11
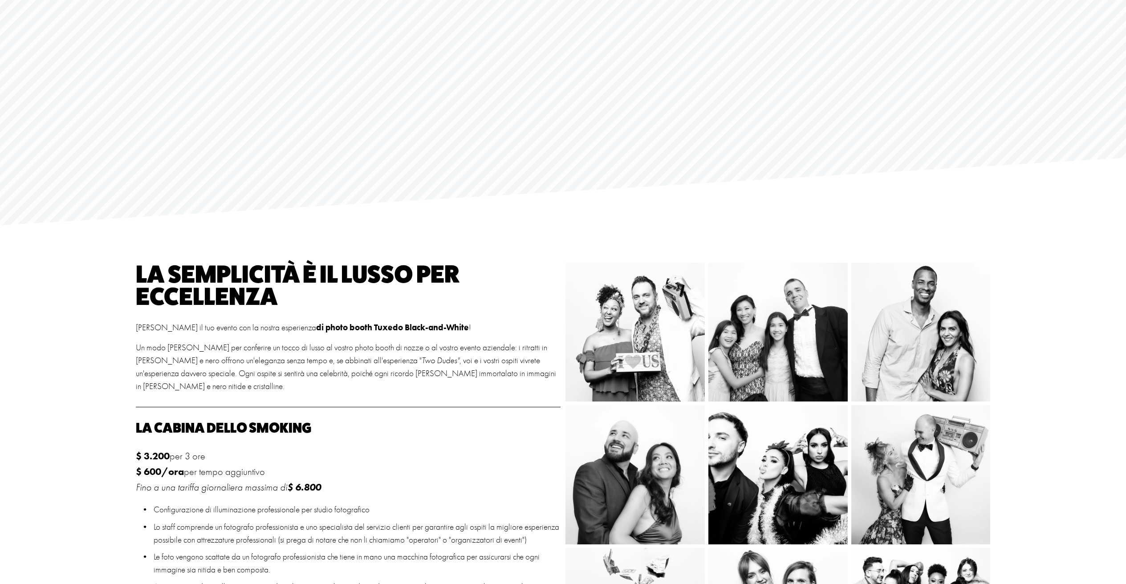
scroll to position [0, 0]
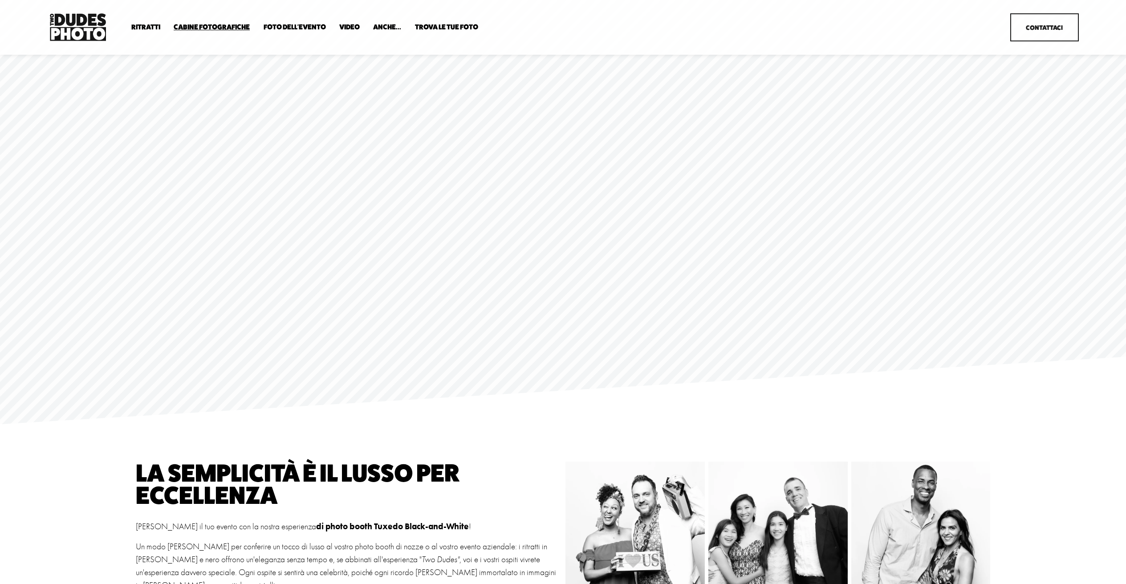
click at [0, 0] on font "Anti Booth" at bounding box center [0, 0] width 0 height 0
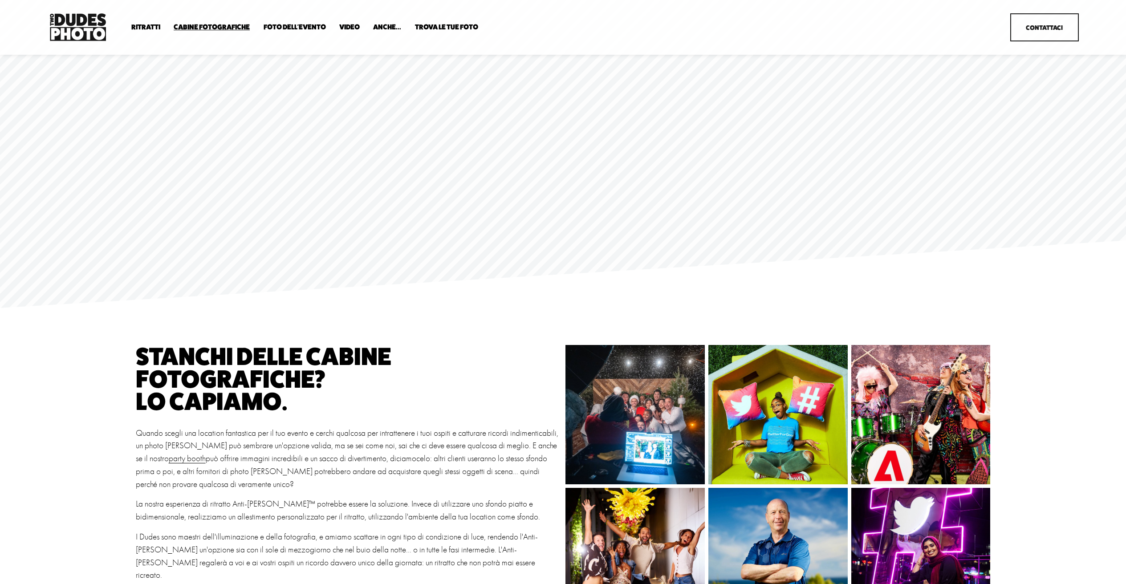
click at [0, 0] on font "Stand su misura" at bounding box center [0, 0] width 0 height 0
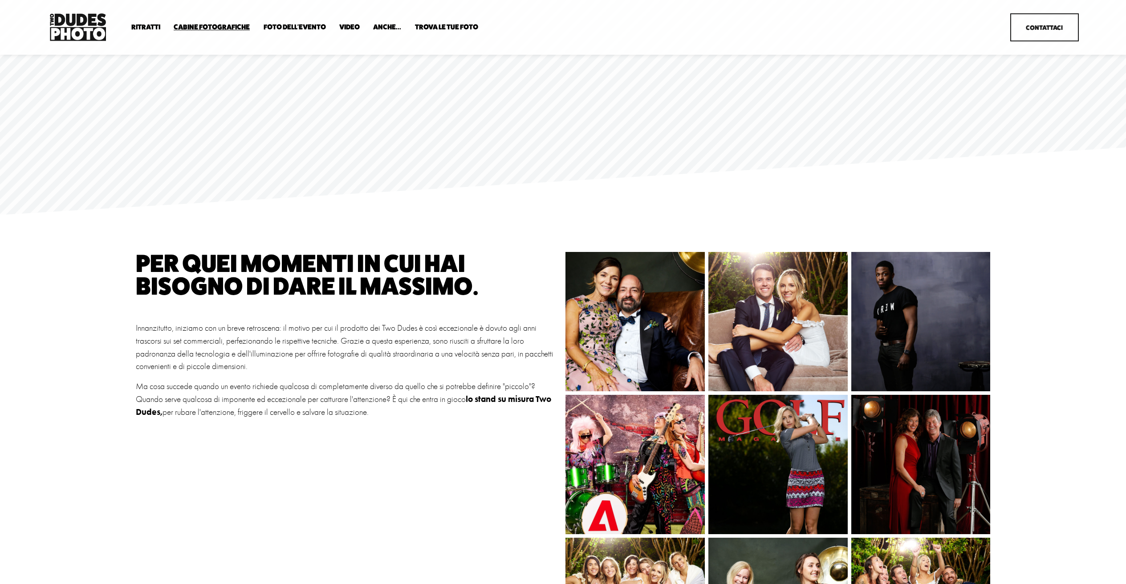
click at [295, 25] on font "Foto dell'evento" at bounding box center [295, 27] width 62 height 8
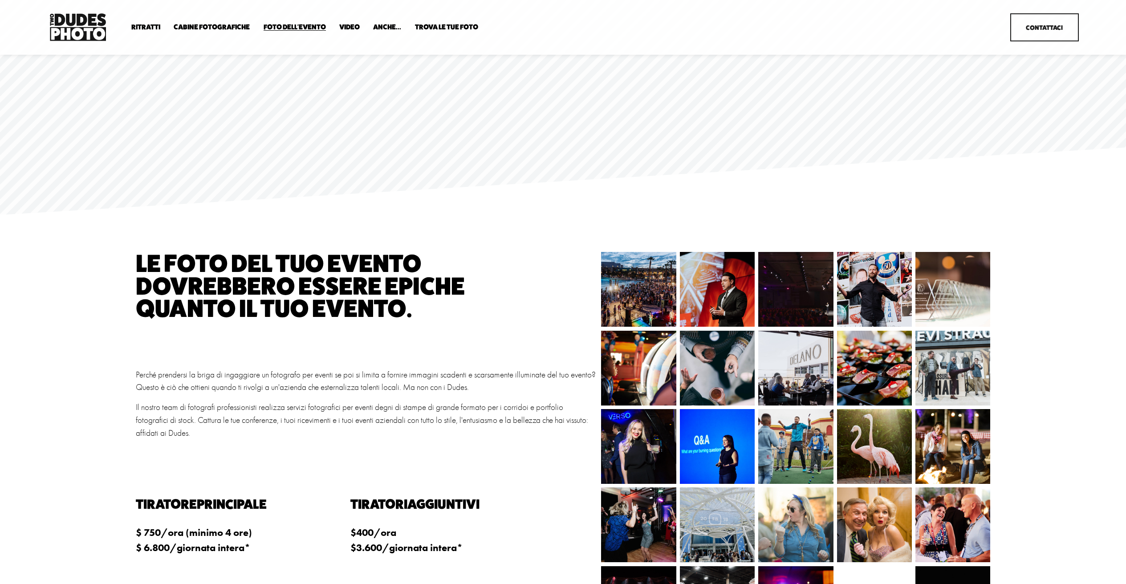
click at [351, 27] on font "Video" at bounding box center [349, 27] width 20 height 8
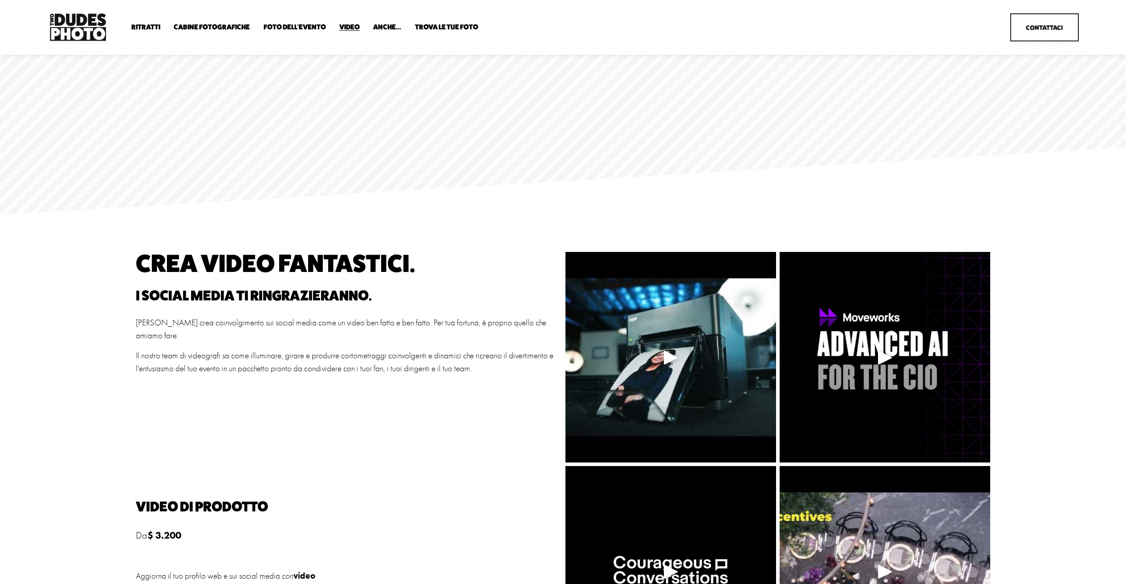
click at [644, 329] on div at bounding box center [671, 357] width 211 height 211
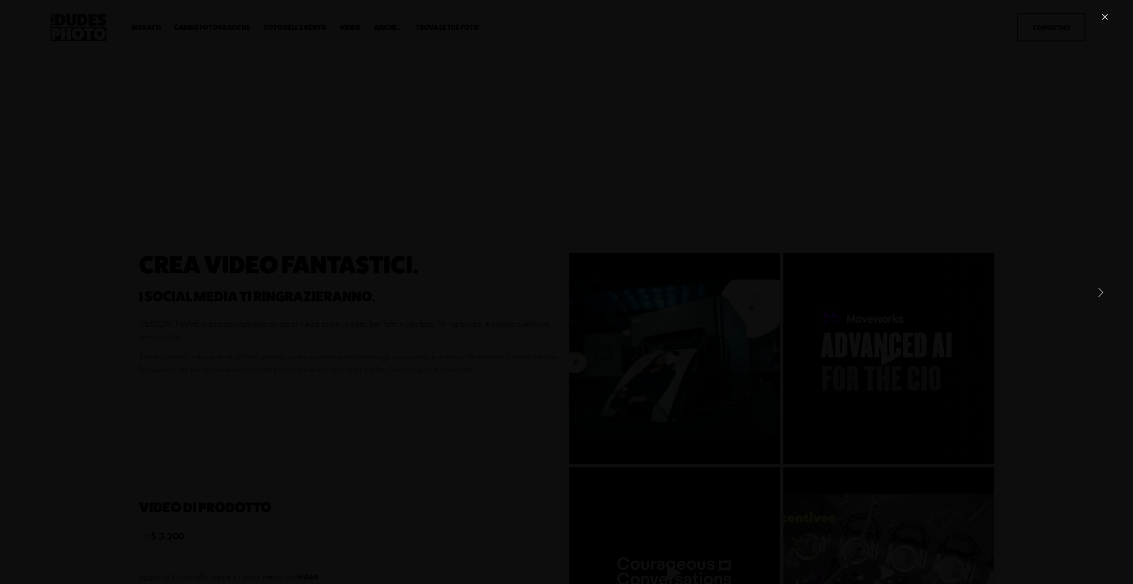
click at [1105, 14] on link "Close" at bounding box center [1105, 17] width 11 height 11
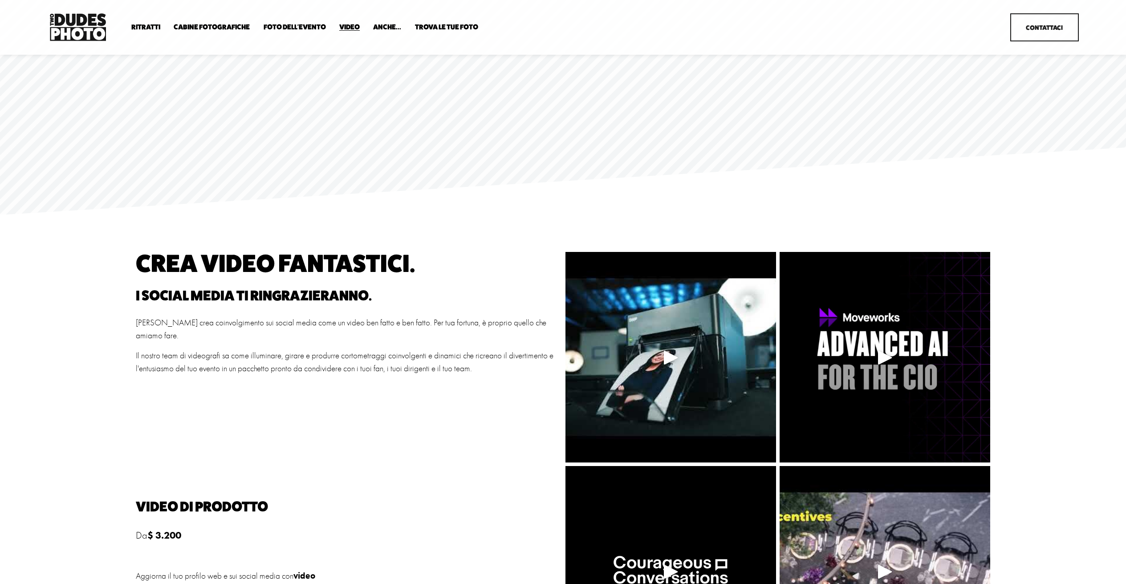
click at [0, 0] on font "Ritrattista" at bounding box center [0, 0] width 0 height 0
